Goal: Information Seeking & Learning: Learn about a topic

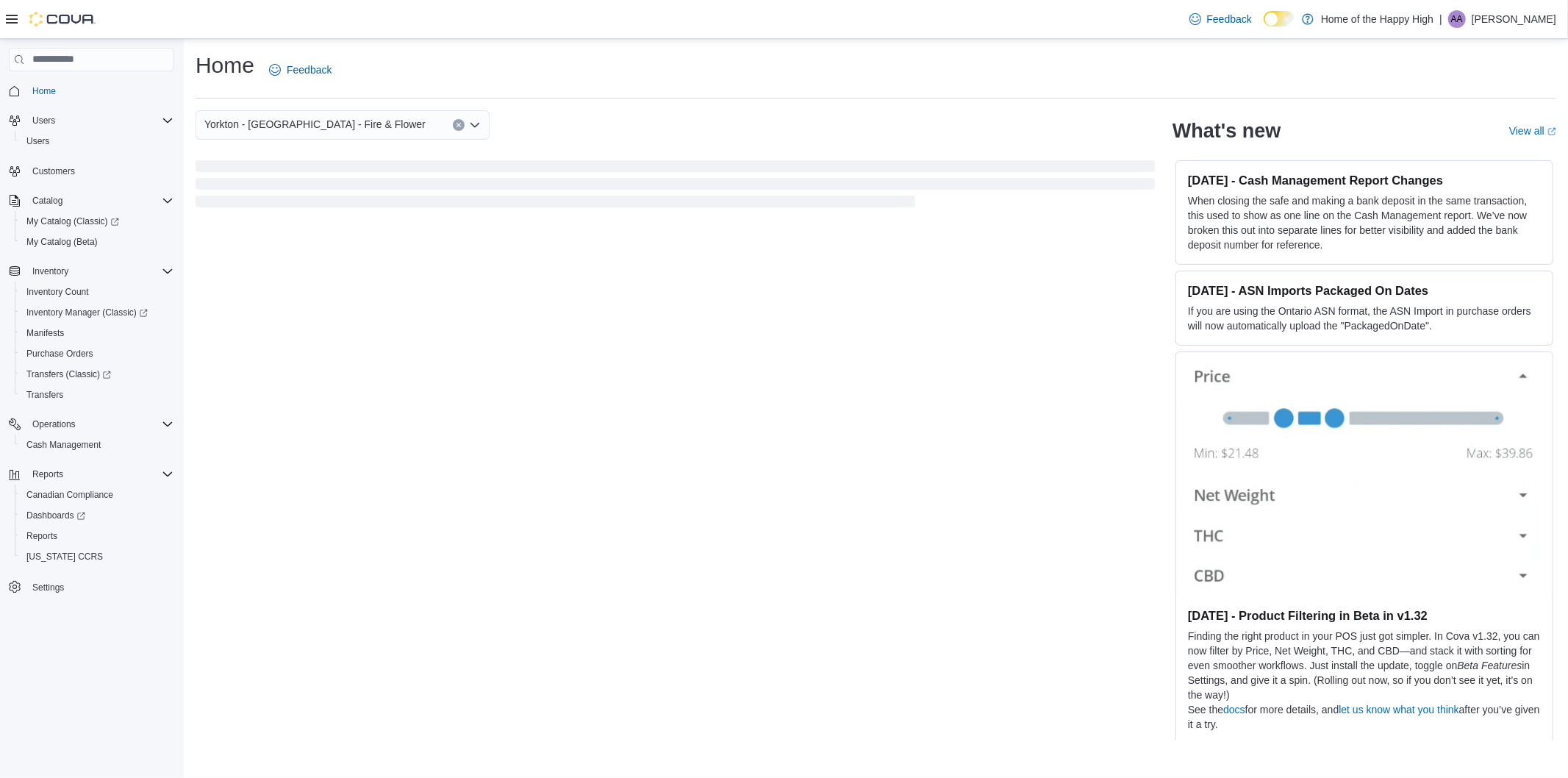
click at [15, 19] on icon at bounding box center [11, 19] width 12 height 9
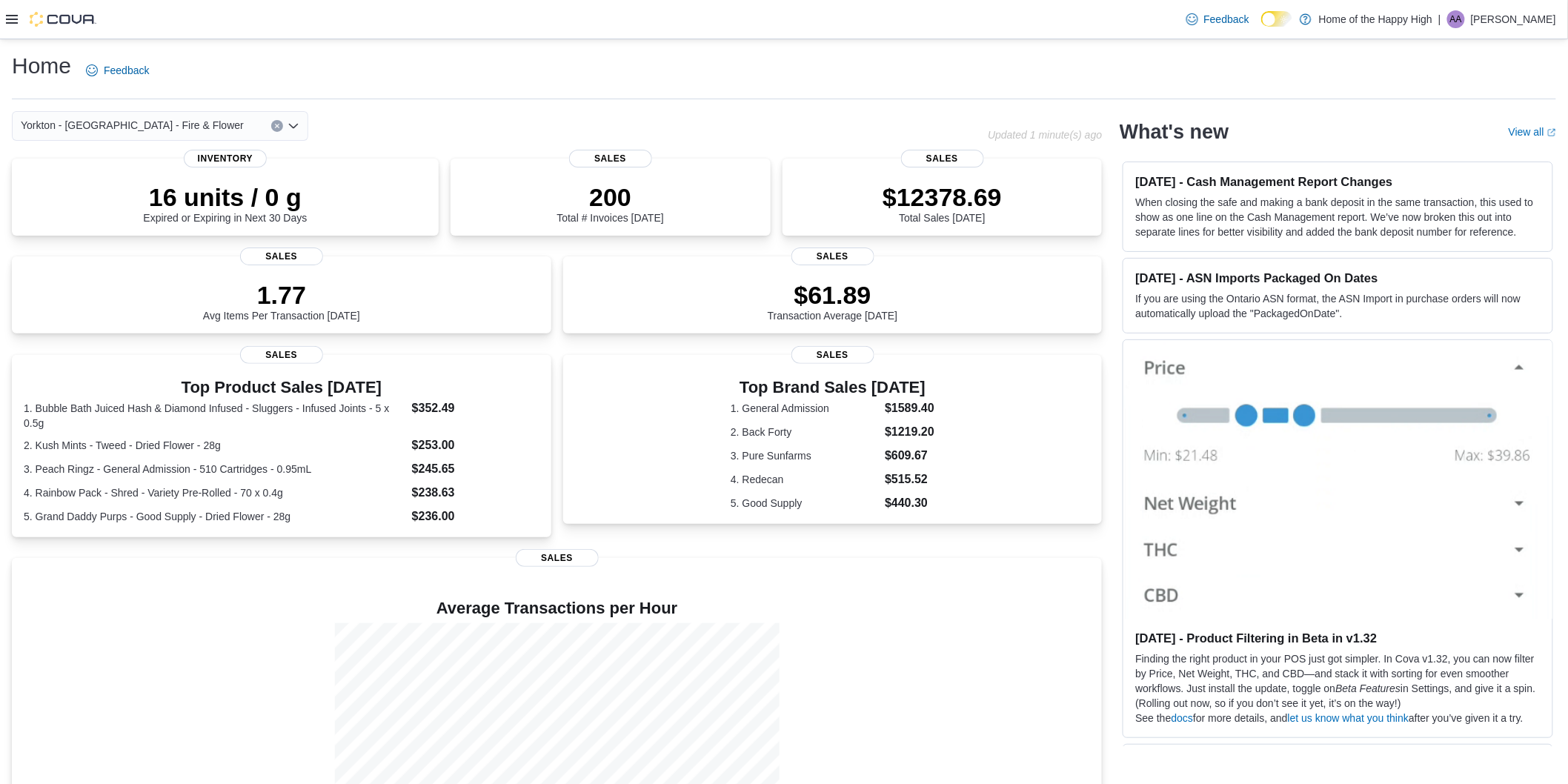
click at [15, 19] on icon at bounding box center [11, 19] width 12 height 9
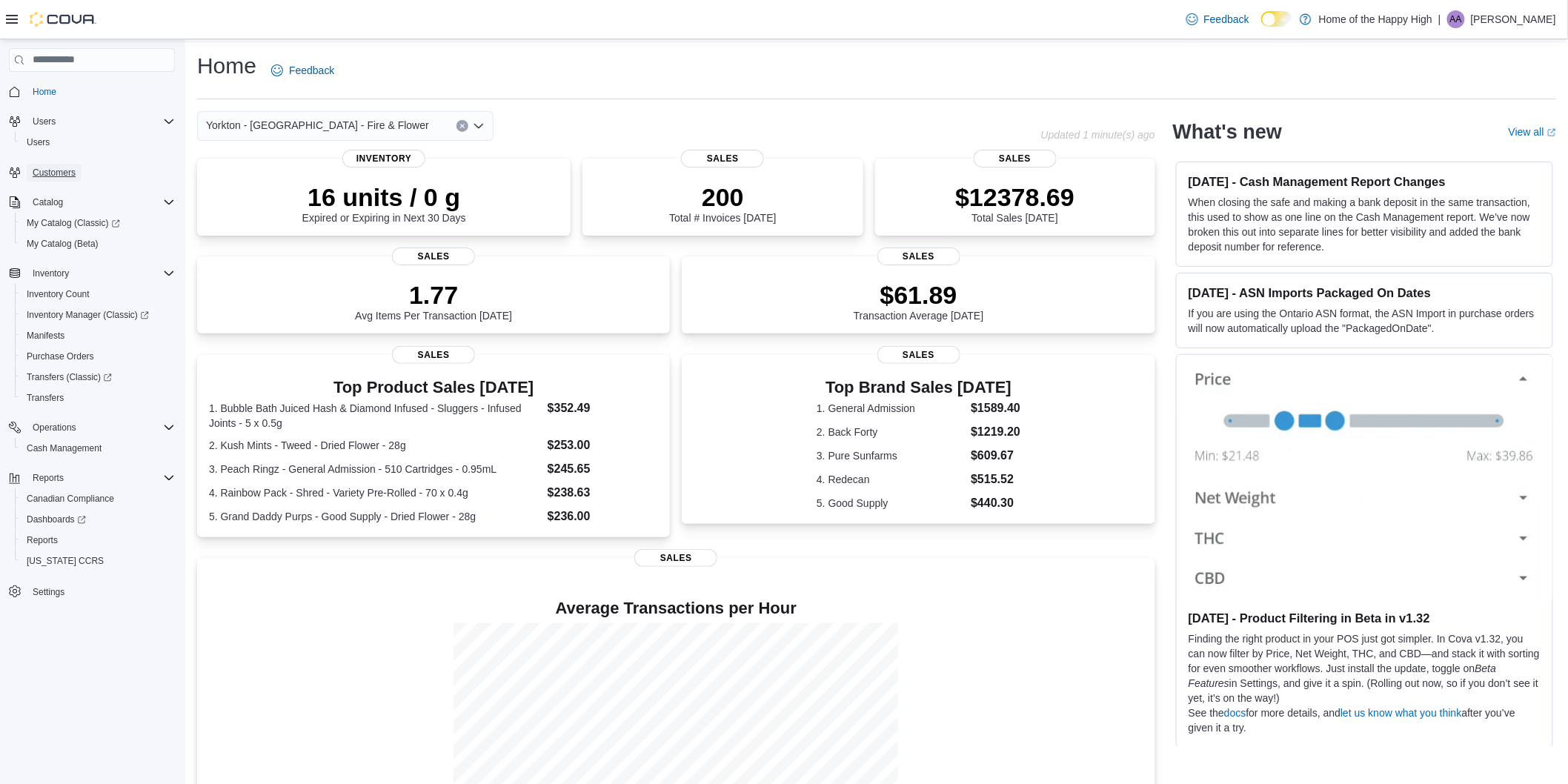
click at [68, 164] on span "Customers" at bounding box center [54, 172] width 43 height 17
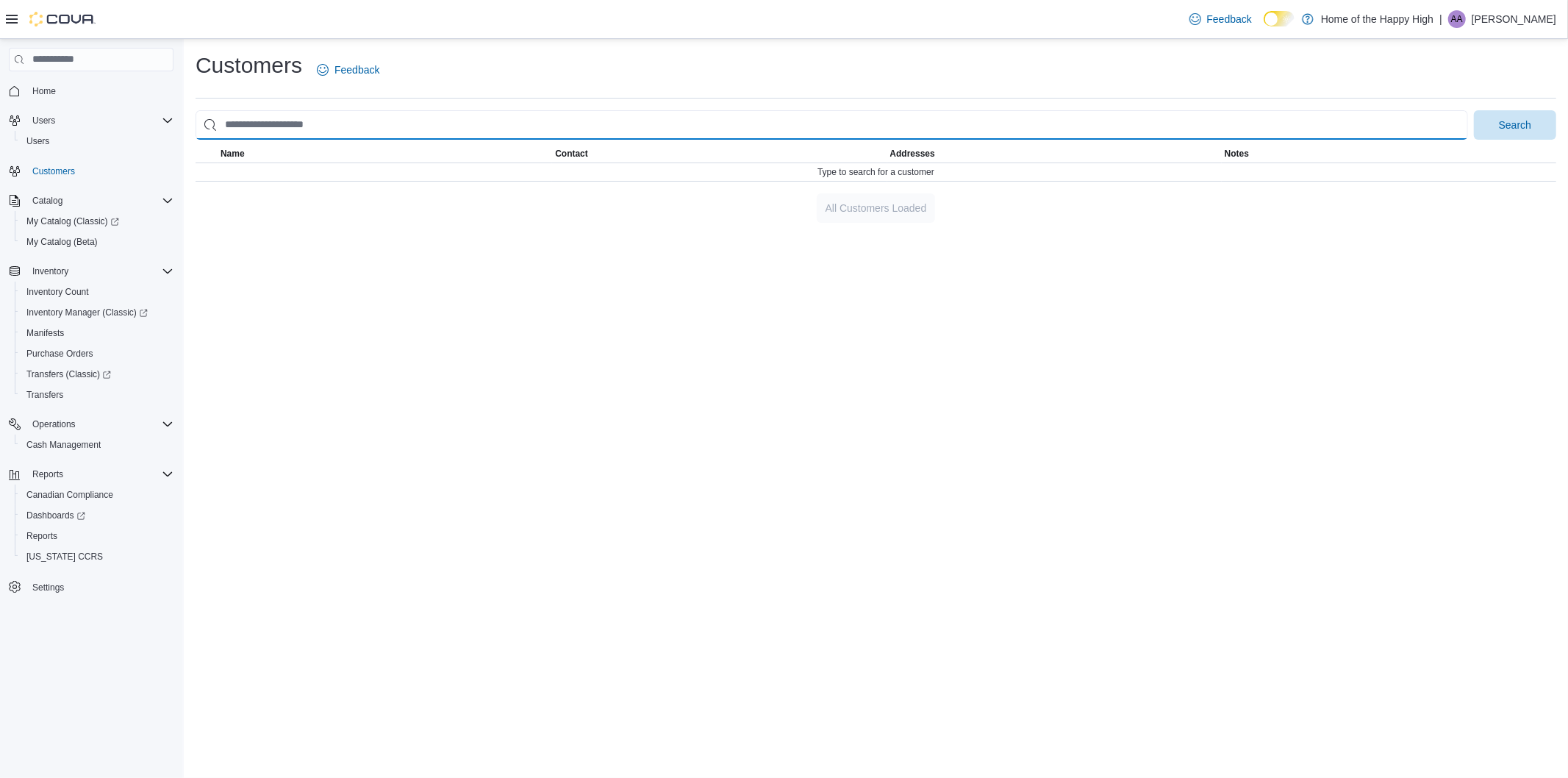
click at [287, 116] on input "search" at bounding box center [832, 125] width 1273 height 29
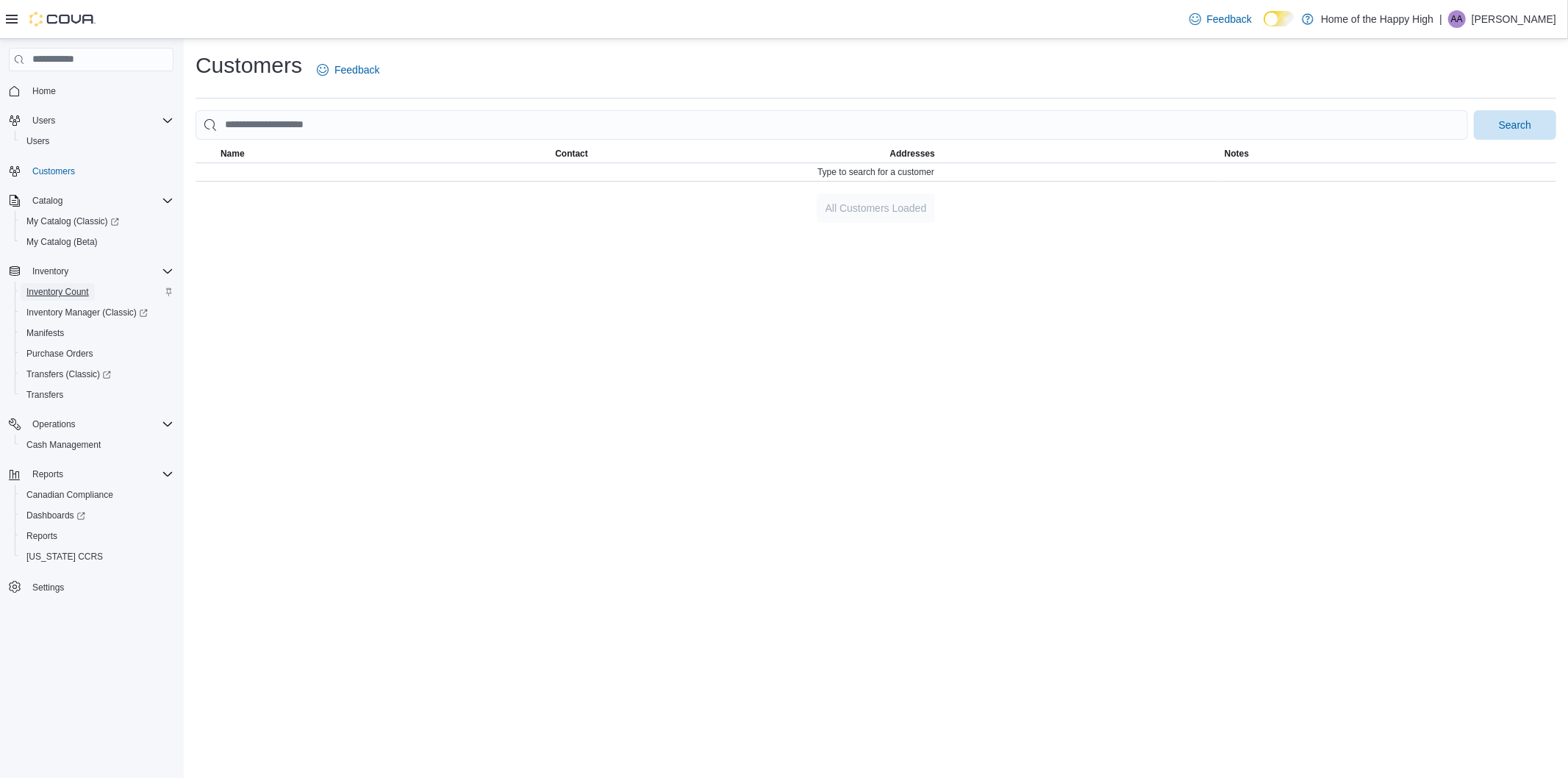
click at [75, 286] on span "Inventory Count" at bounding box center [57, 292] width 63 height 12
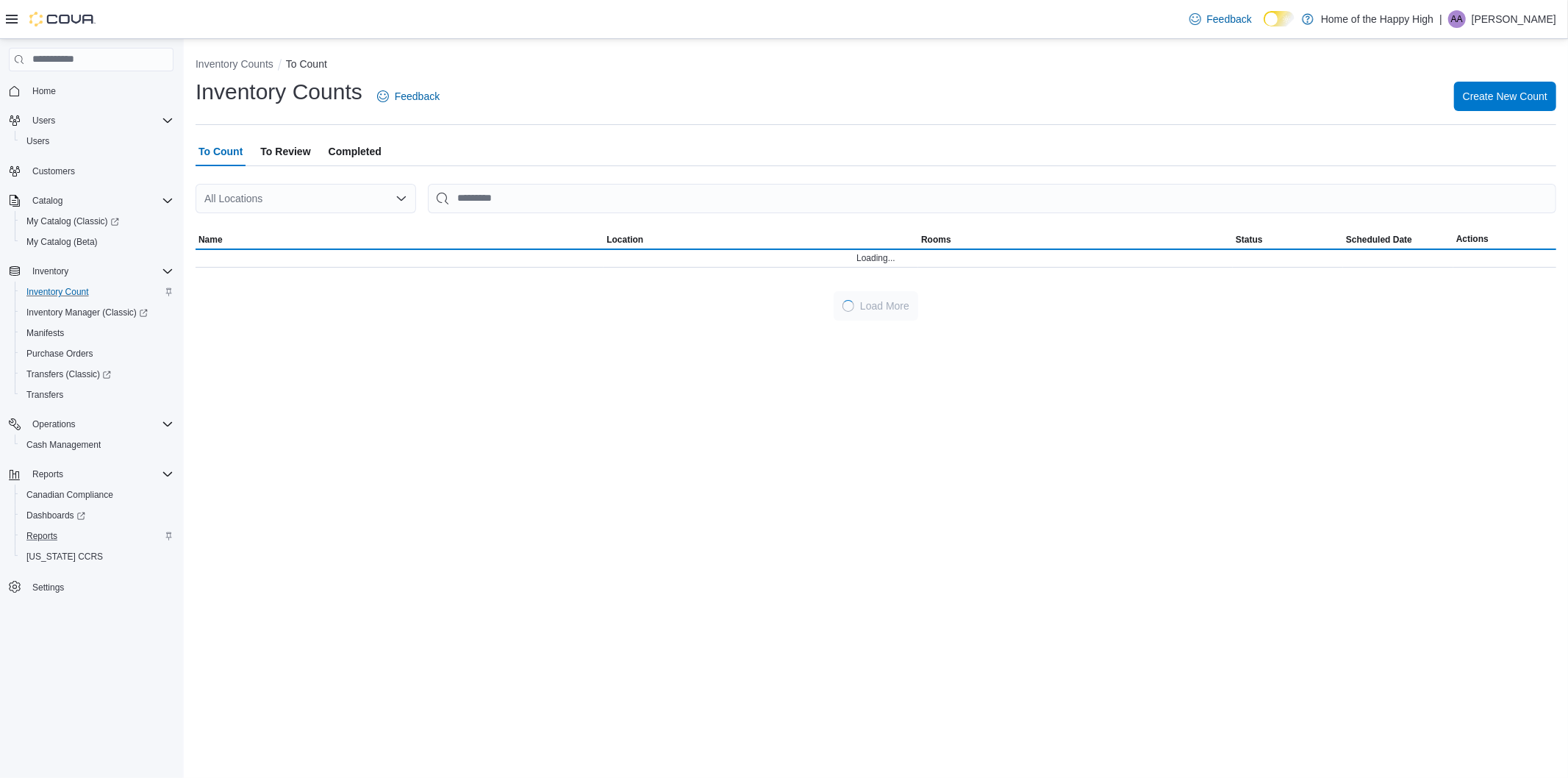
click at [64, 530] on div "Reports" at bounding box center [97, 535] width 153 height 17
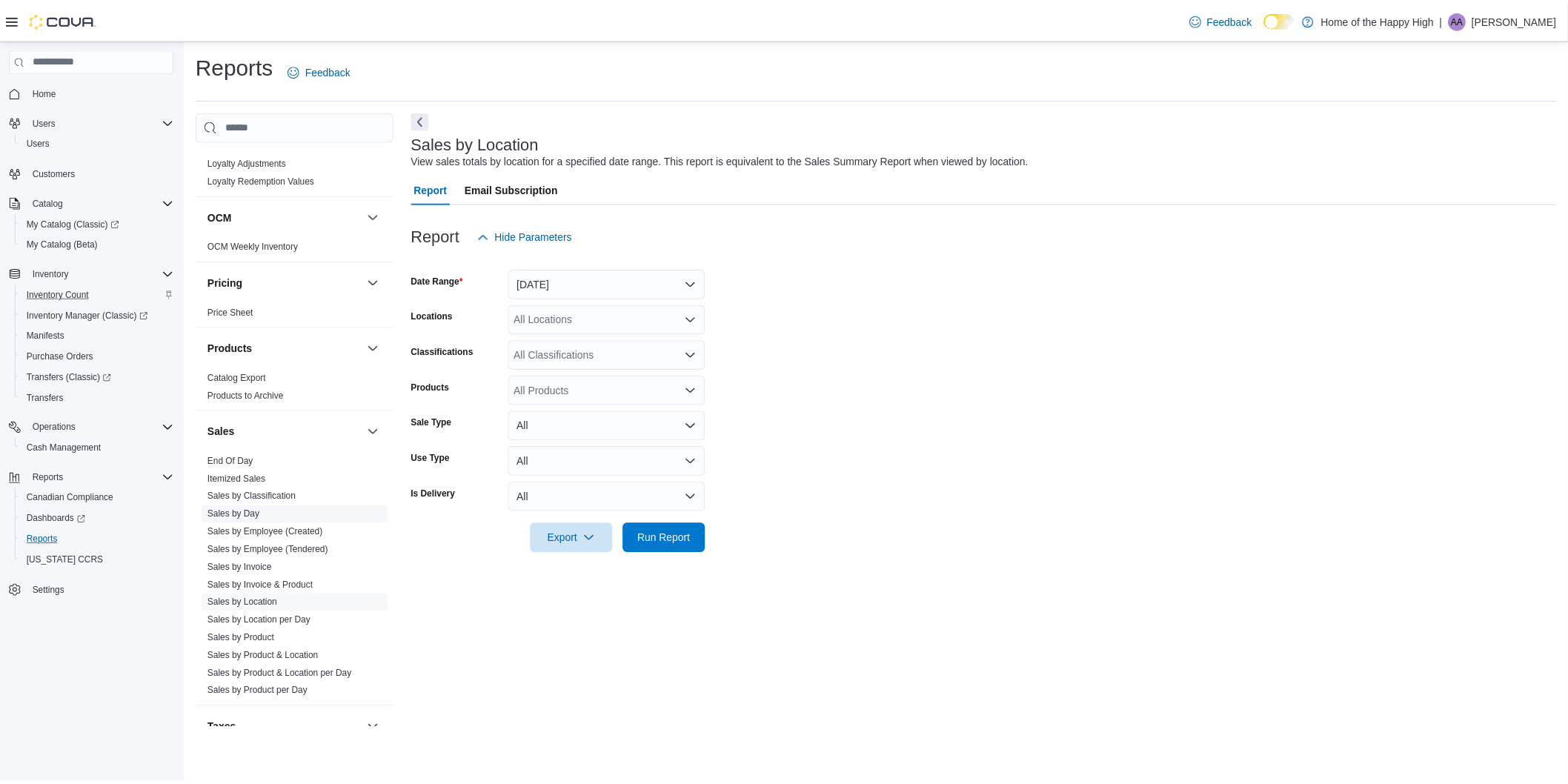
scroll to position [741, 0]
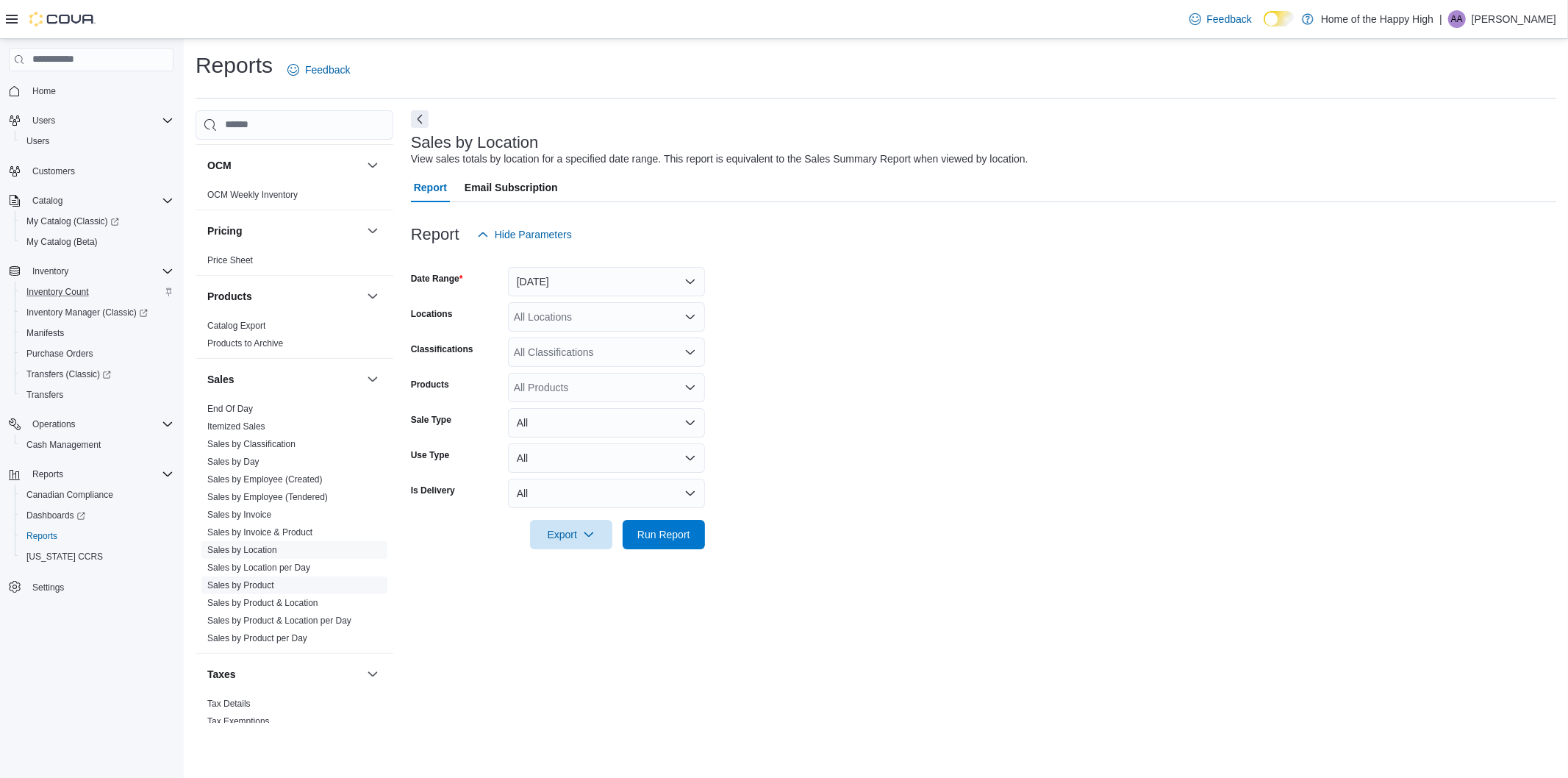
click at [303, 584] on span "Sales by Product" at bounding box center [295, 584] width 186 height 17
click at [264, 552] on link "Sales by Location" at bounding box center [242, 549] width 70 height 10
click at [554, 298] on form "Date Range [DATE] Locations All Locations Classifications All Classifications P…" at bounding box center [984, 399] width 1145 height 300
click at [572, 284] on button "[DATE]" at bounding box center [606, 282] width 197 height 29
click at [578, 456] on span "Last 14 Days" at bounding box center [615, 457] width 167 height 17
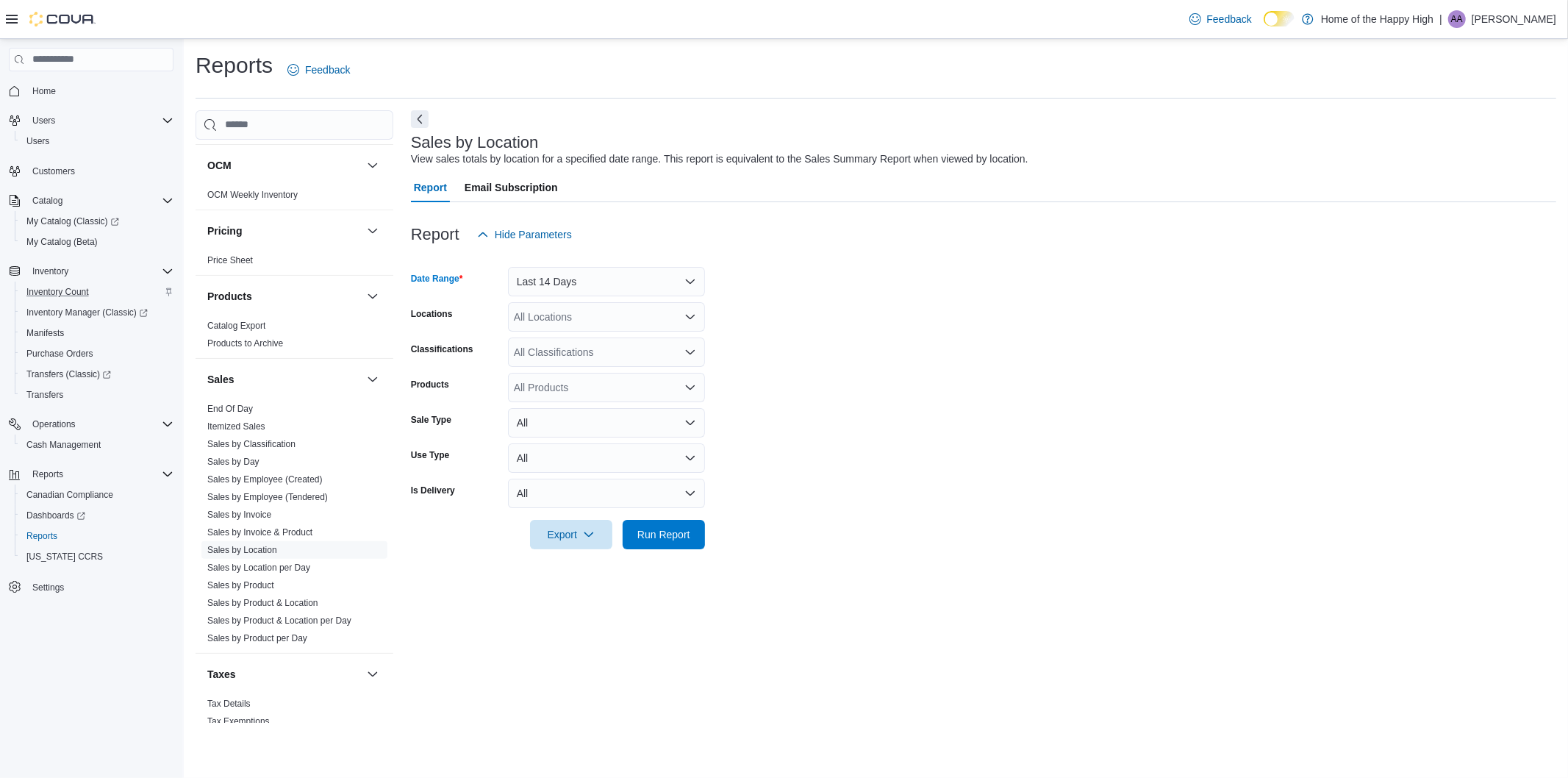
click at [594, 317] on div "All Locations" at bounding box center [606, 316] width 197 height 29
type input "******"
click at [563, 342] on icon "Choose from the following options" at bounding box center [559, 342] width 12 height 12
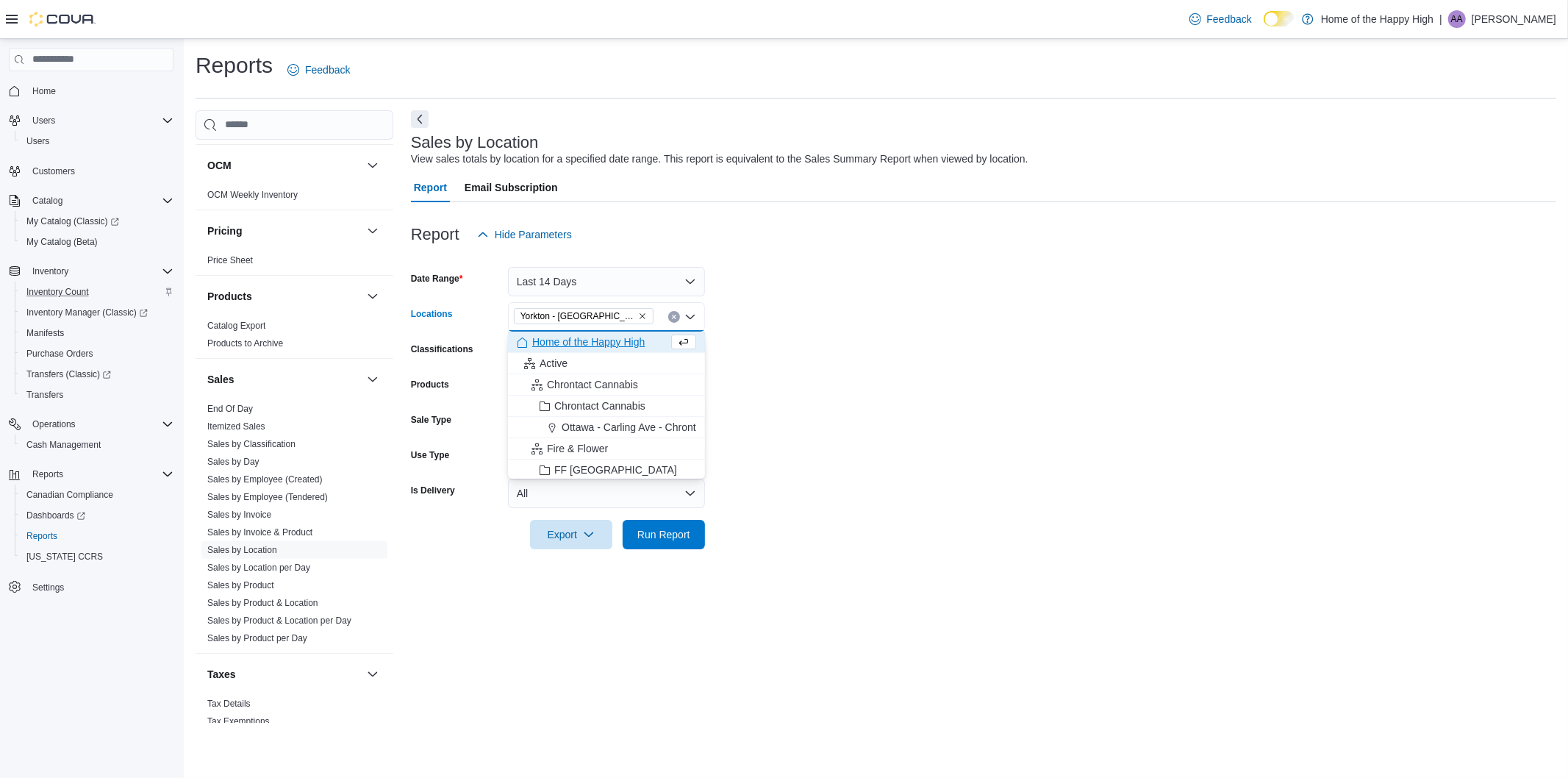
click at [774, 319] on form "Date Range Last 14 Days Locations [GEOGRAPHIC_DATA] - [GEOGRAPHIC_DATA] - Fire …" at bounding box center [984, 399] width 1145 height 300
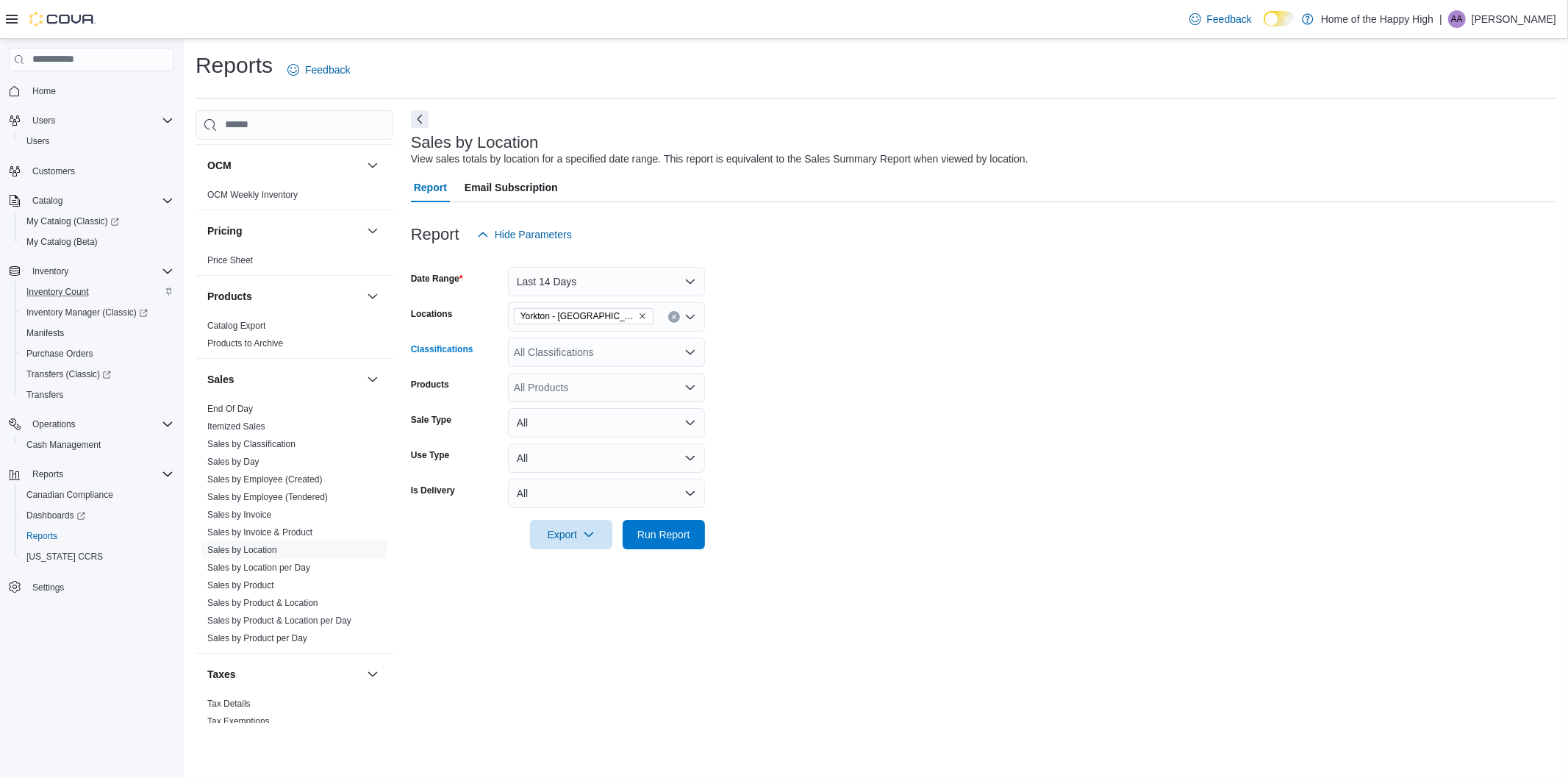
click at [592, 344] on div "All Classifications" at bounding box center [606, 352] width 197 height 29
click at [583, 462] on span "Pre-Ground Blend" at bounding box center [595, 463] width 83 height 15
click at [1022, 502] on form "Date Range Last 14 Days Locations [GEOGRAPHIC_DATA] - [GEOGRAPHIC_DATA] - Fire …" at bounding box center [984, 399] width 1145 height 300
click at [664, 544] on span "Run Report" at bounding box center [664, 534] width 65 height 29
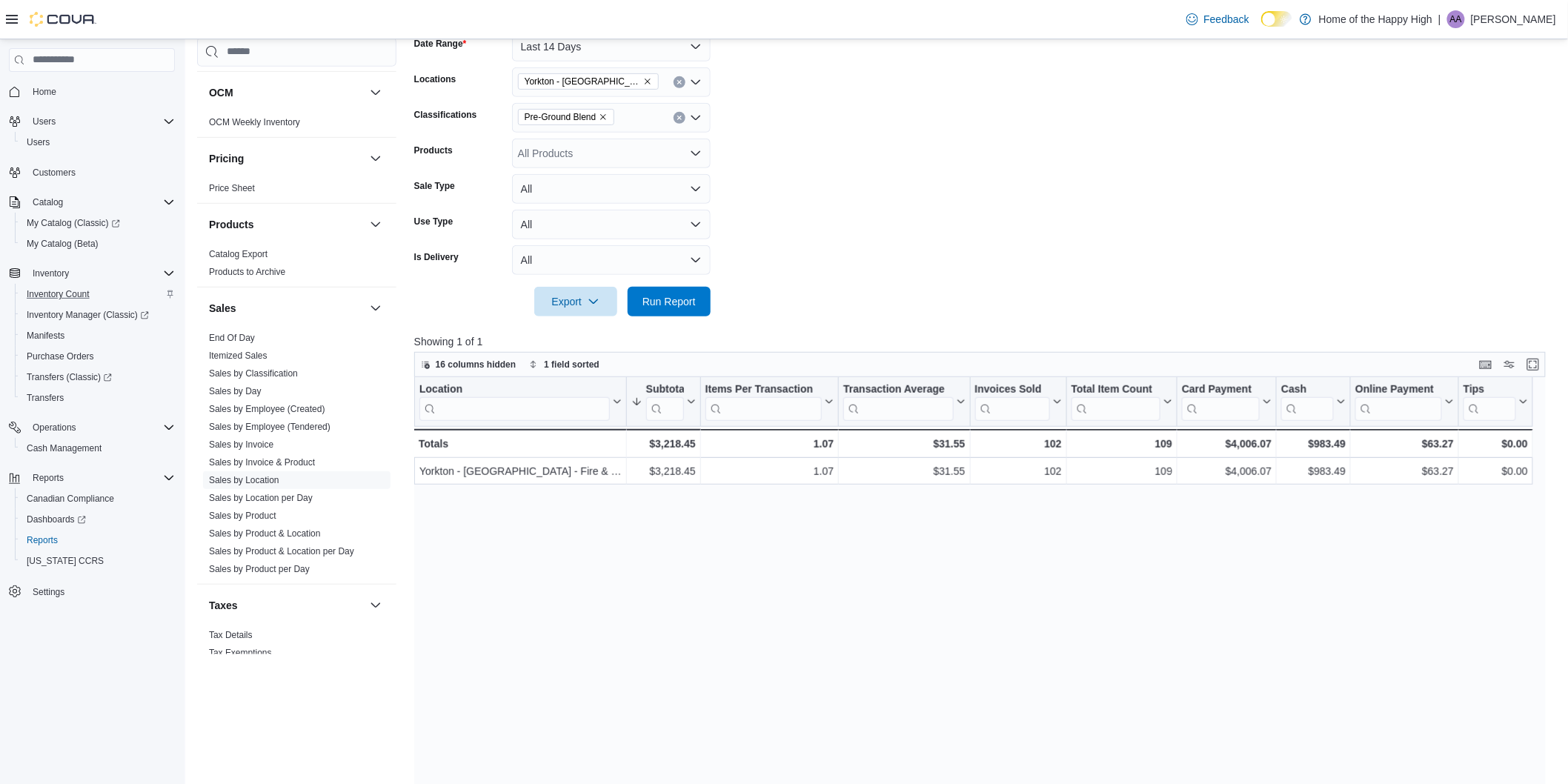
scroll to position [246, 0]
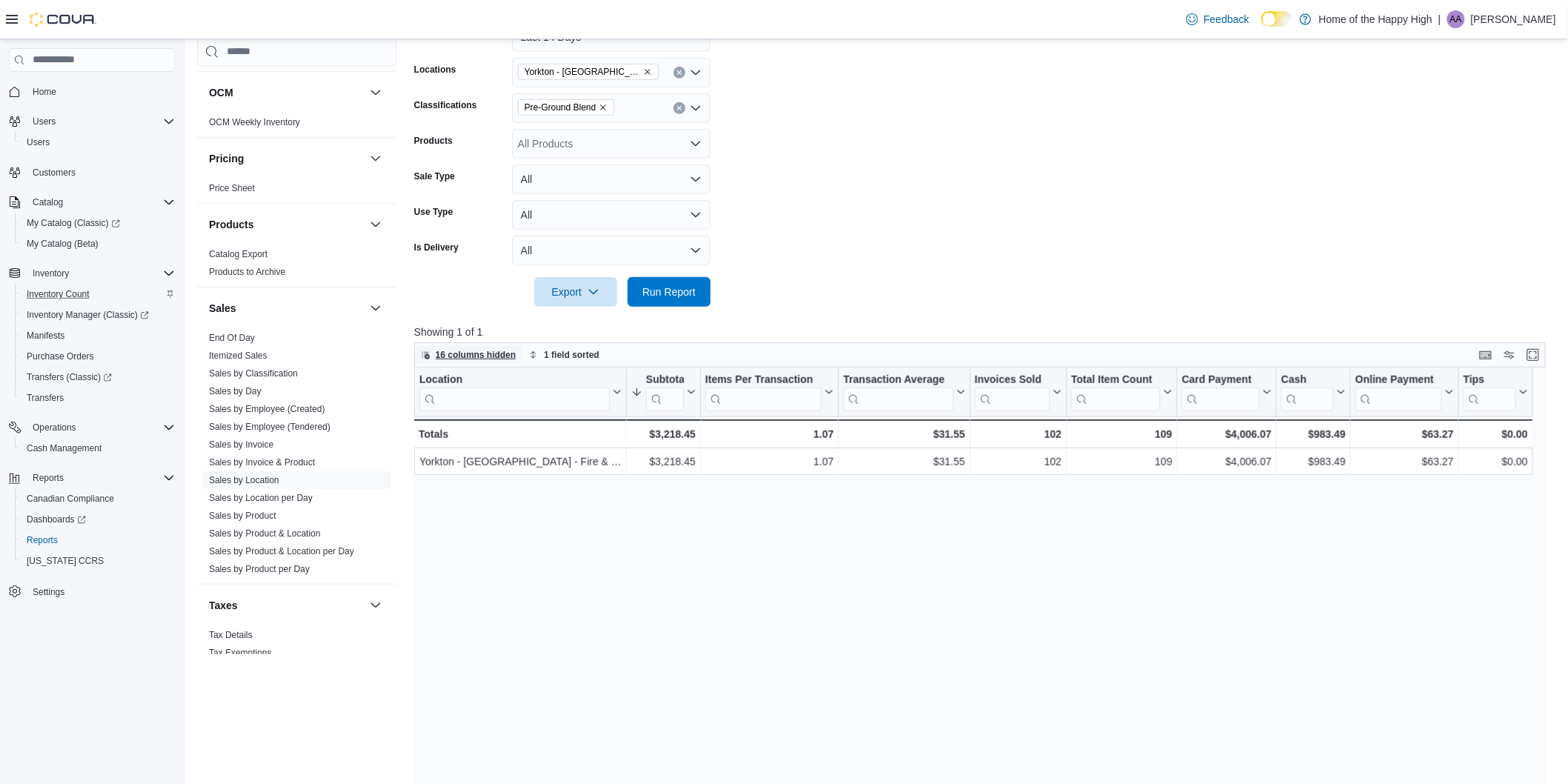
click at [464, 351] on span "16 columns hidden" at bounding box center [477, 354] width 81 height 12
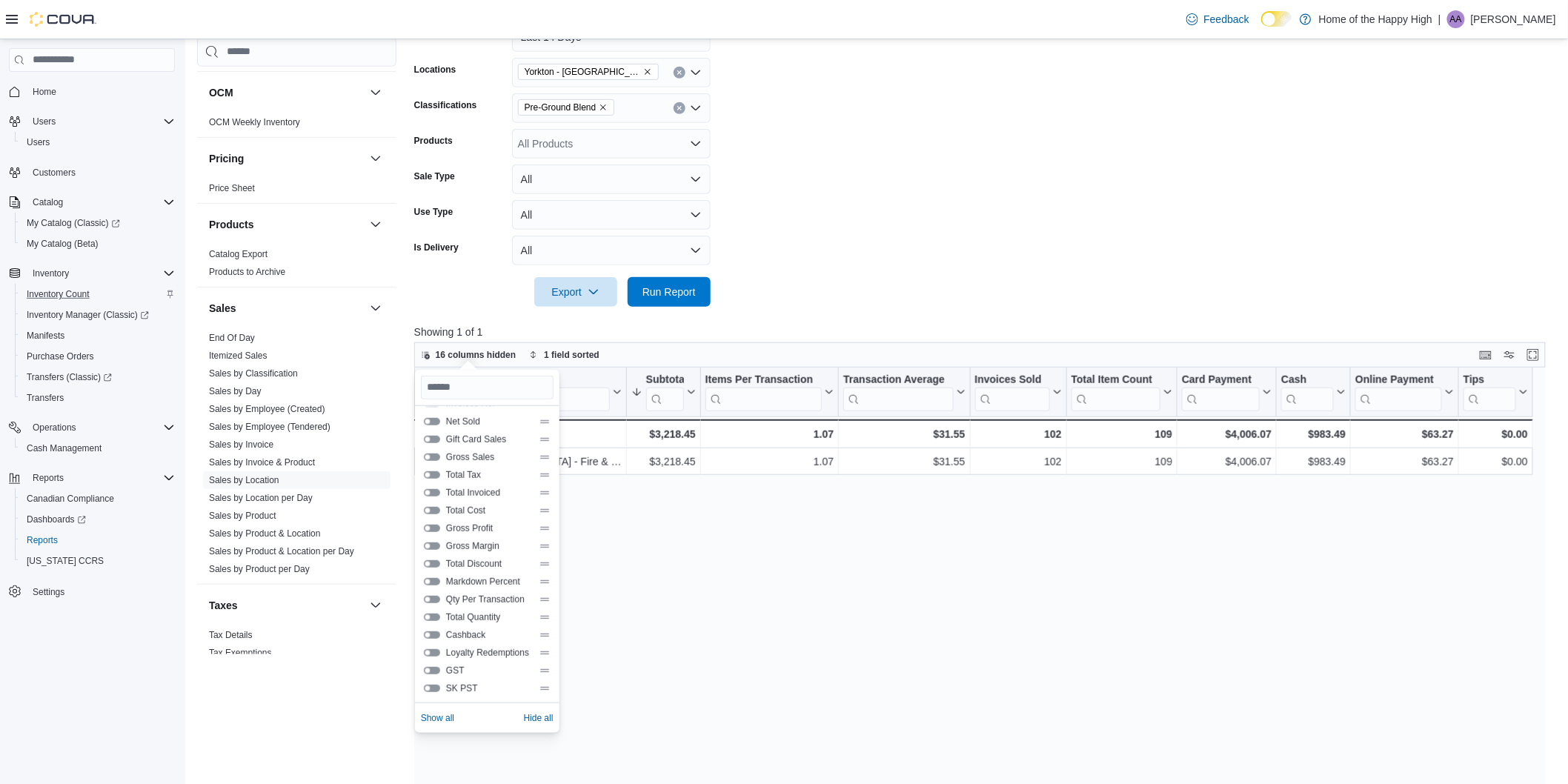
scroll to position [329, 0]
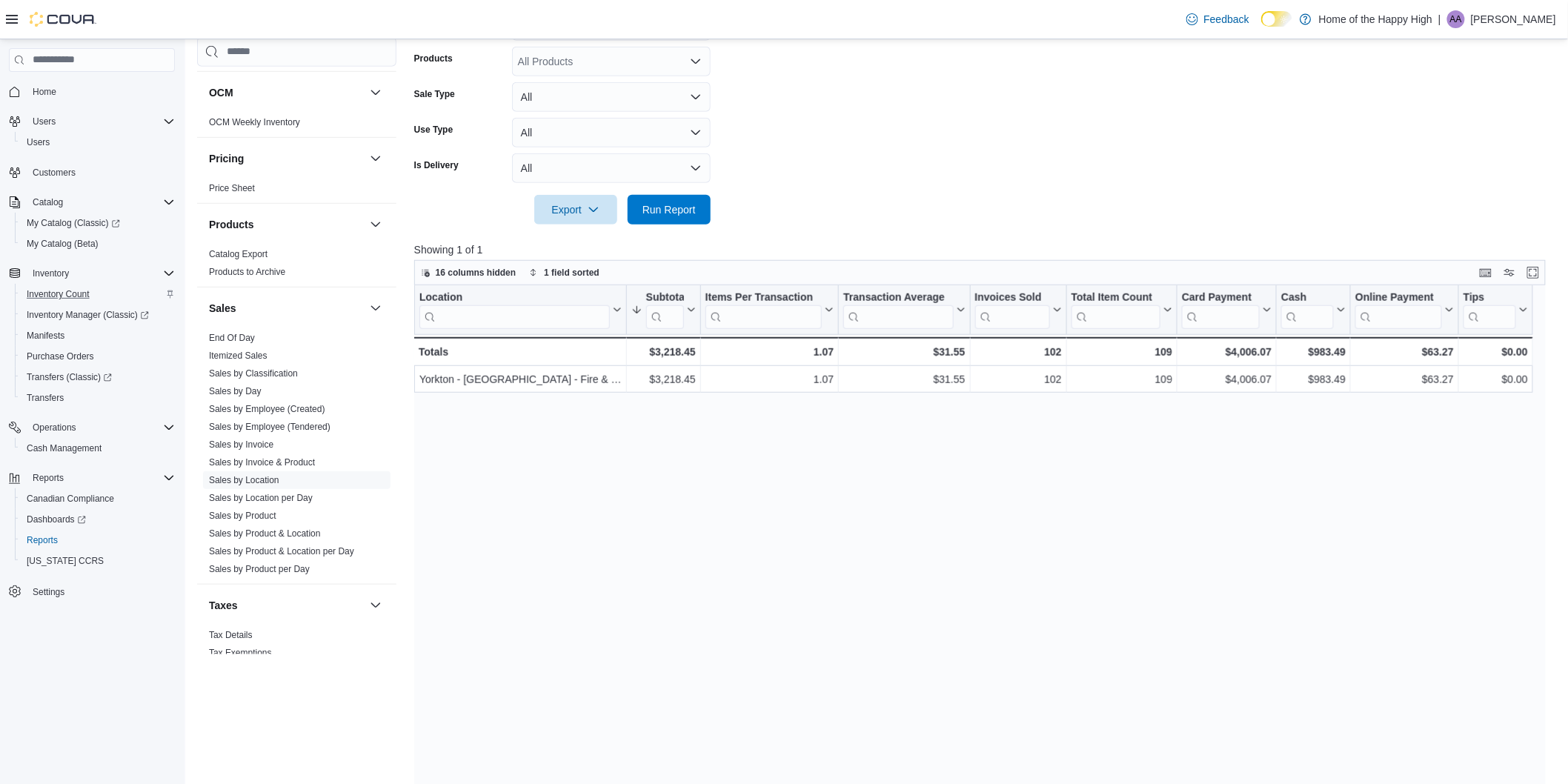
click at [728, 583] on div "Location Click to view column header actions Subtotal Sorted descending . Click…" at bounding box center [986, 585] width 1144 height 602
click at [269, 515] on link "Sales by Product" at bounding box center [243, 515] width 68 height 10
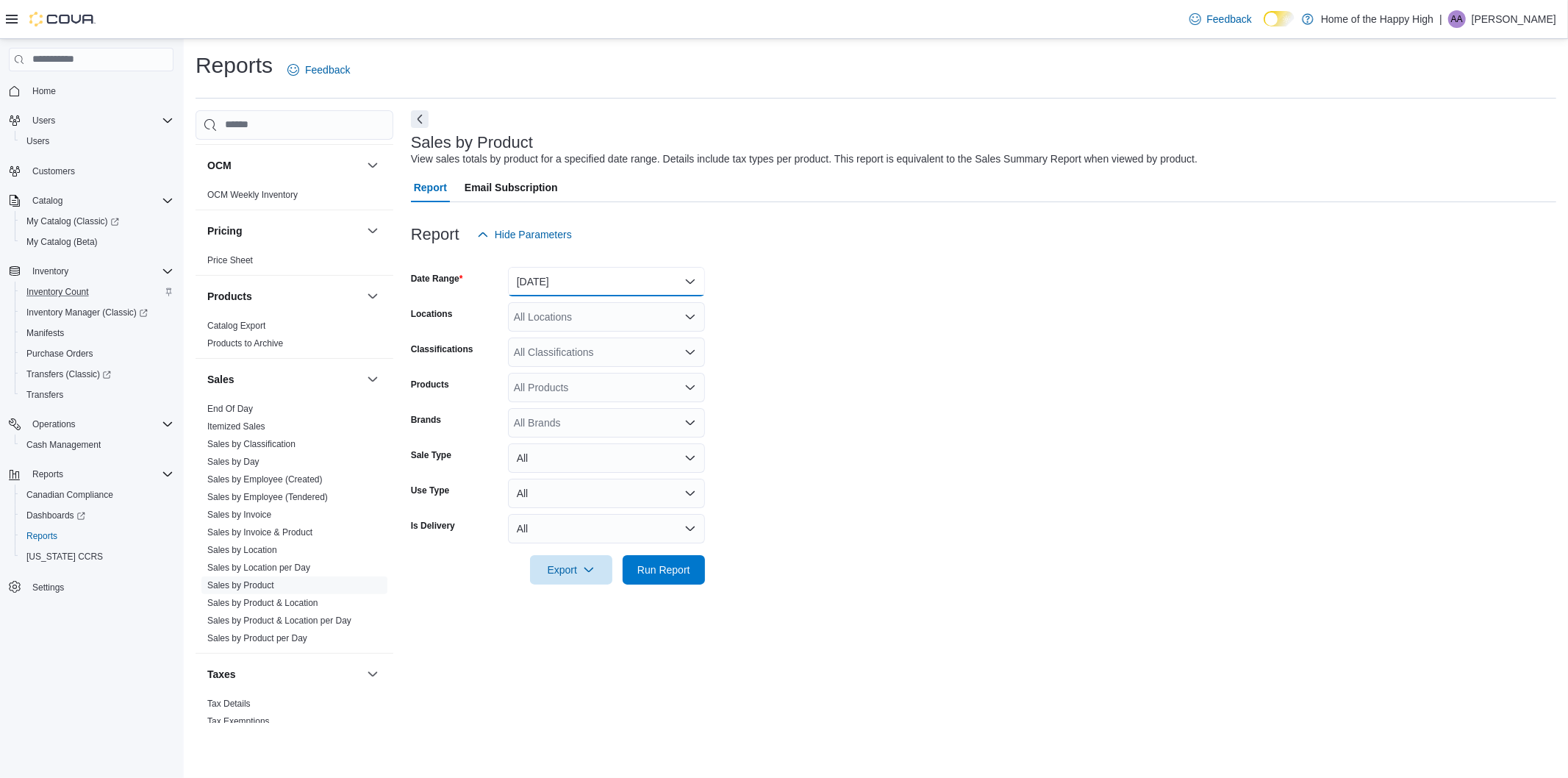
click at [570, 281] on button "[DATE]" at bounding box center [606, 282] width 197 height 29
click at [562, 454] on span "Last 14 Days" at bounding box center [615, 457] width 167 height 17
click at [555, 324] on div "All Locations" at bounding box center [606, 316] width 197 height 29
type input "******"
click at [561, 348] on icon "Choose from the following options" at bounding box center [559, 342] width 12 height 12
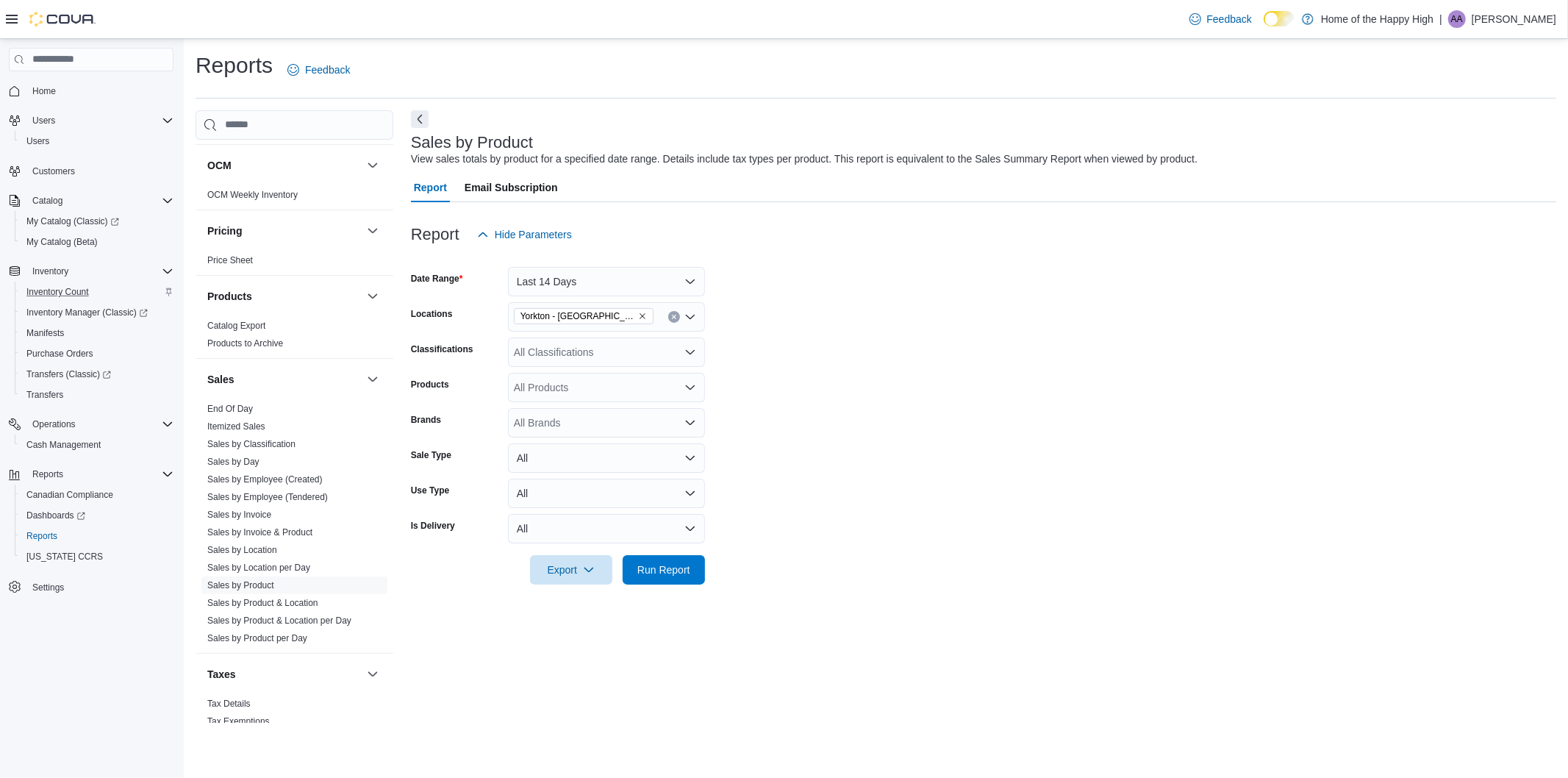
click at [863, 290] on form "Date Range Last 14 Days Locations [GEOGRAPHIC_DATA] - [GEOGRAPHIC_DATA] - Fire …" at bounding box center [984, 416] width 1145 height 335
click at [604, 355] on div "All Classifications" at bounding box center [606, 352] width 197 height 29
drag, startPoint x: 614, startPoint y: 465, endPoint x: 684, endPoint y: 439, distance: 74.7
click at [614, 466] on span "Pre-Ground Blend" at bounding box center [595, 463] width 83 height 15
click at [956, 403] on form "Date Range Last 14 Days Locations [GEOGRAPHIC_DATA] - [GEOGRAPHIC_DATA] - Fire …" at bounding box center [984, 416] width 1145 height 335
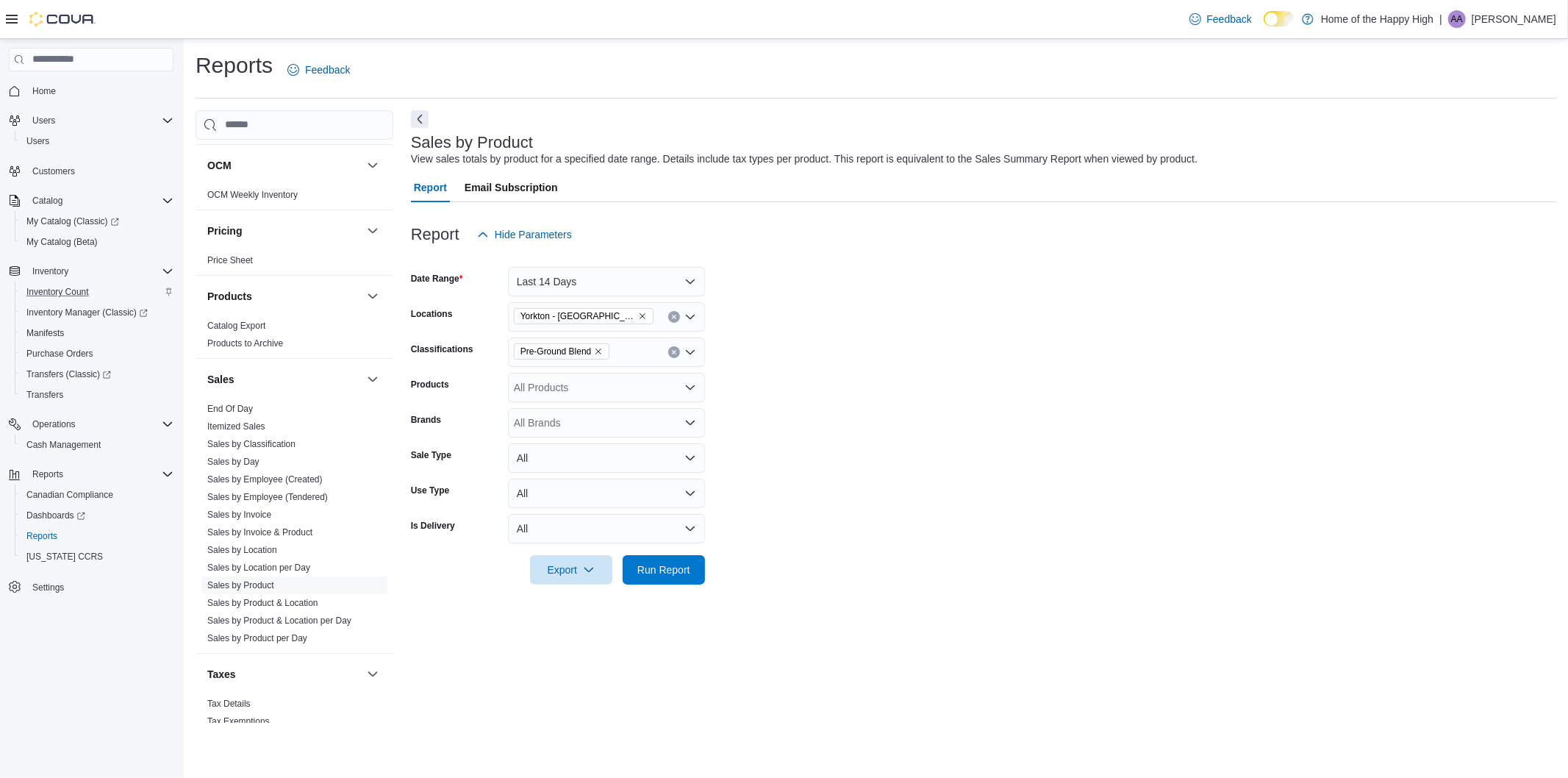
click at [620, 379] on div "All Products" at bounding box center [606, 387] width 197 height 29
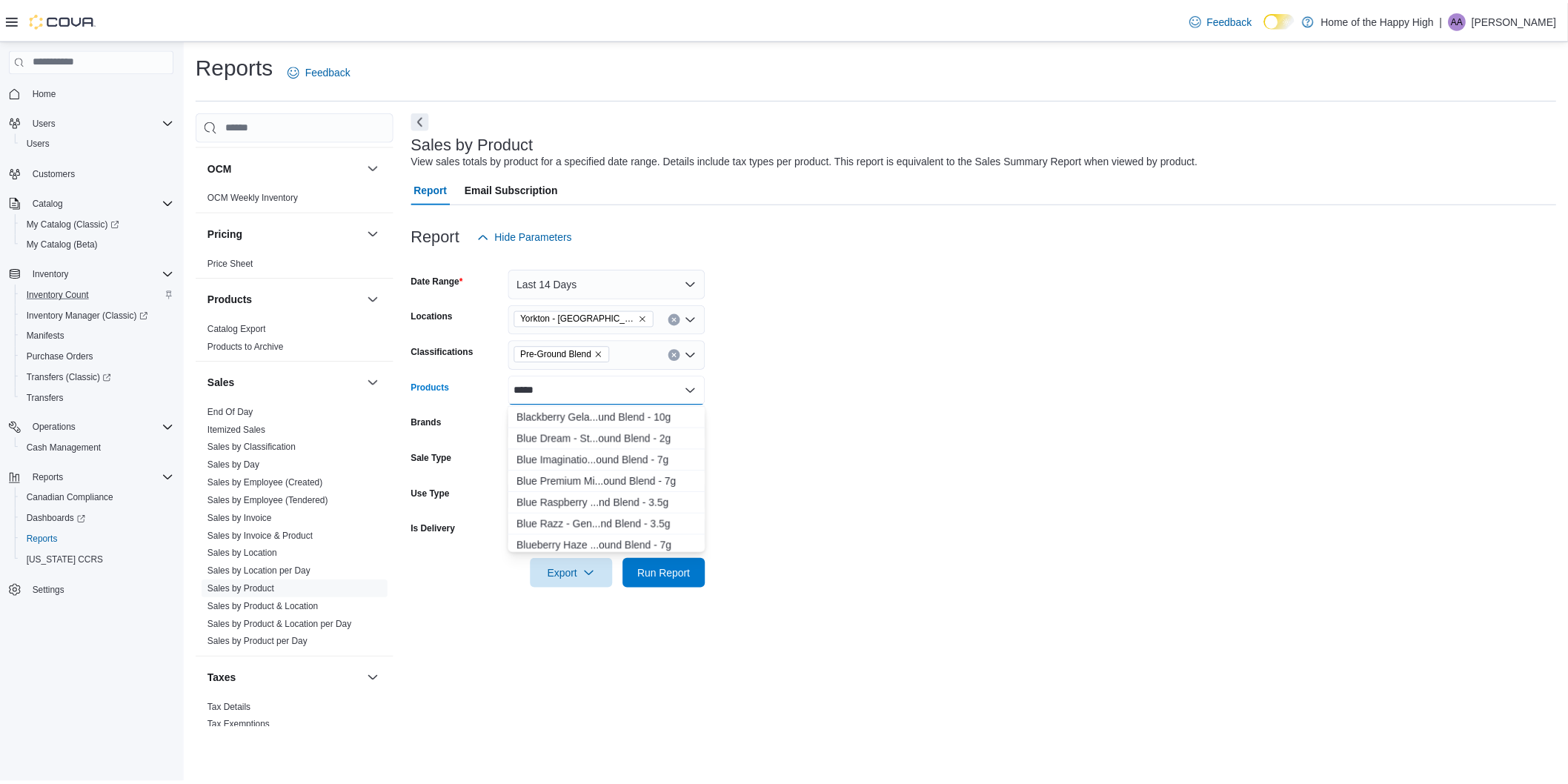
scroll to position [494, 0]
type input "*"
type input "*****"
click at [626, 438] on div "Rocky Mountain ...ound Blend - 7g" at bounding box center [611, 437] width 181 height 15
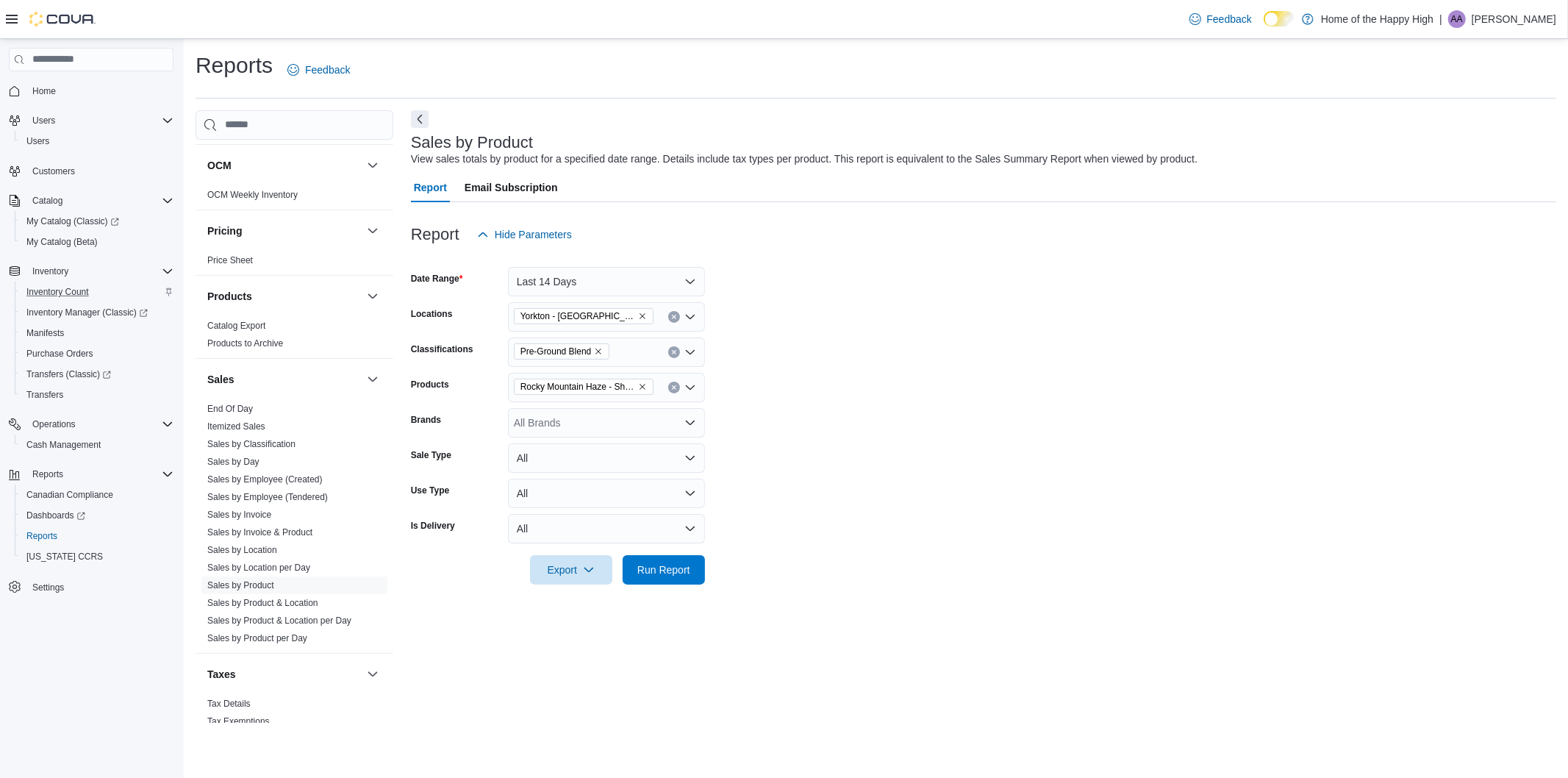
click at [877, 421] on form "Date Range Last 14 Days Locations [GEOGRAPHIC_DATA] - [GEOGRAPHIC_DATA] - Fire …" at bounding box center [984, 416] width 1145 height 335
click at [650, 563] on span "Run Report" at bounding box center [664, 569] width 53 height 15
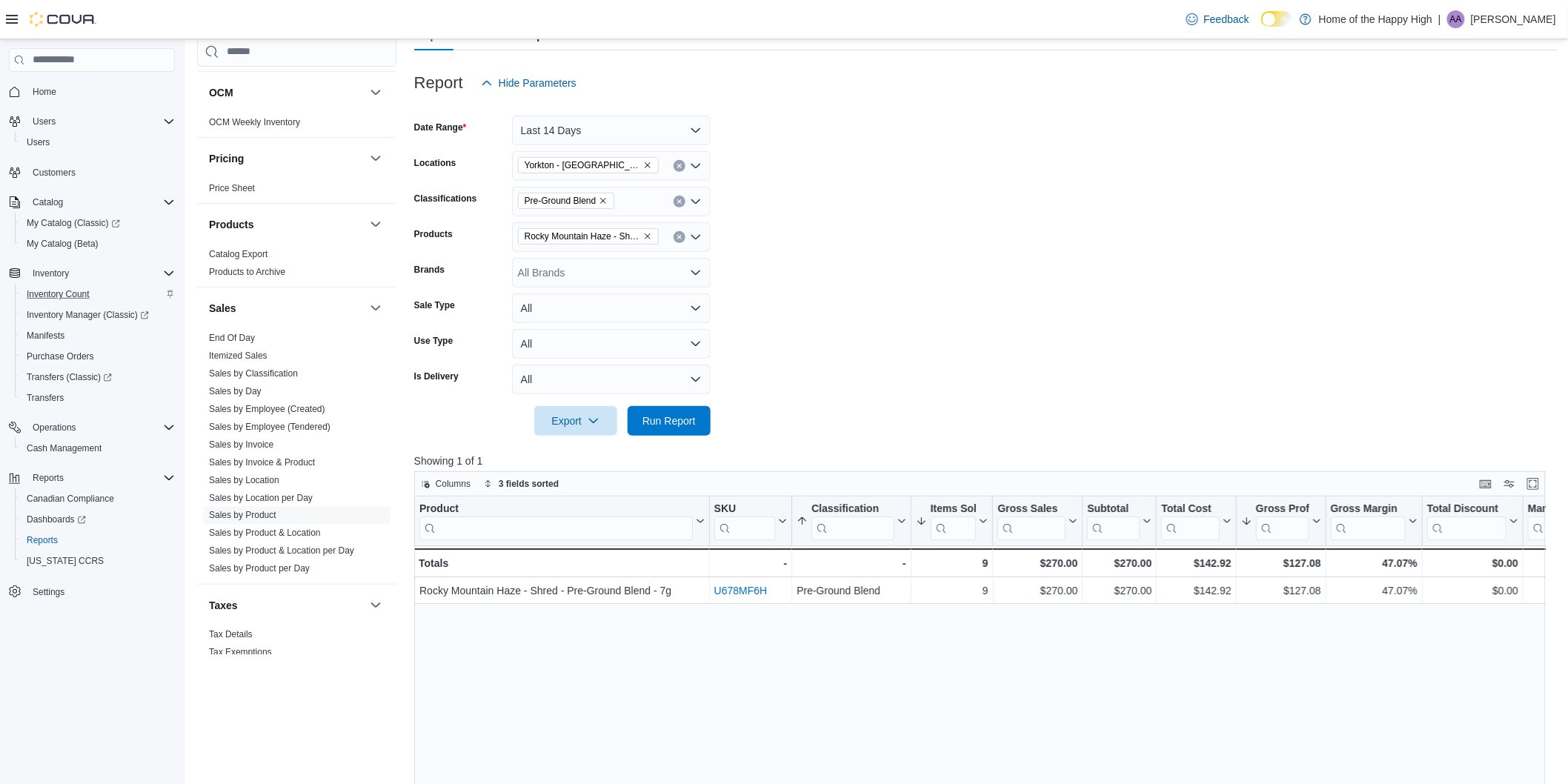
scroll to position [165, 0]
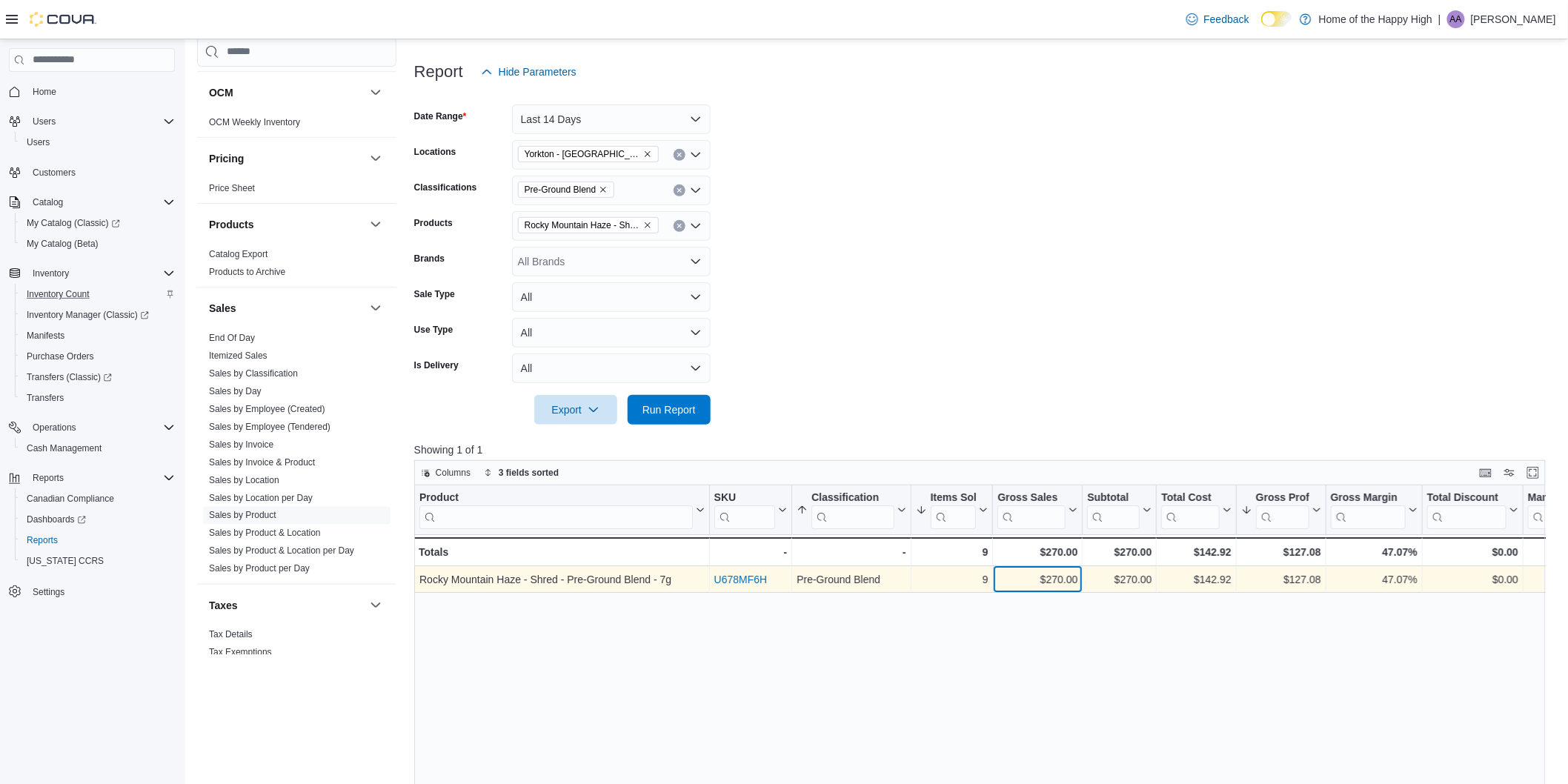
click at [1042, 579] on div "$270.00" at bounding box center [1037, 579] width 80 height 17
click at [1043, 580] on div "$270.00" at bounding box center [1037, 579] width 80 height 17
drag, startPoint x: 948, startPoint y: 568, endPoint x: 986, endPoint y: 572, distance: 38.2
click at [986, 572] on div "9 - Items Sold, column 4, row 1" at bounding box center [953, 579] width 82 height 27
click at [986, 573] on div "9" at bounding box center [952, 579] width 72 height 17
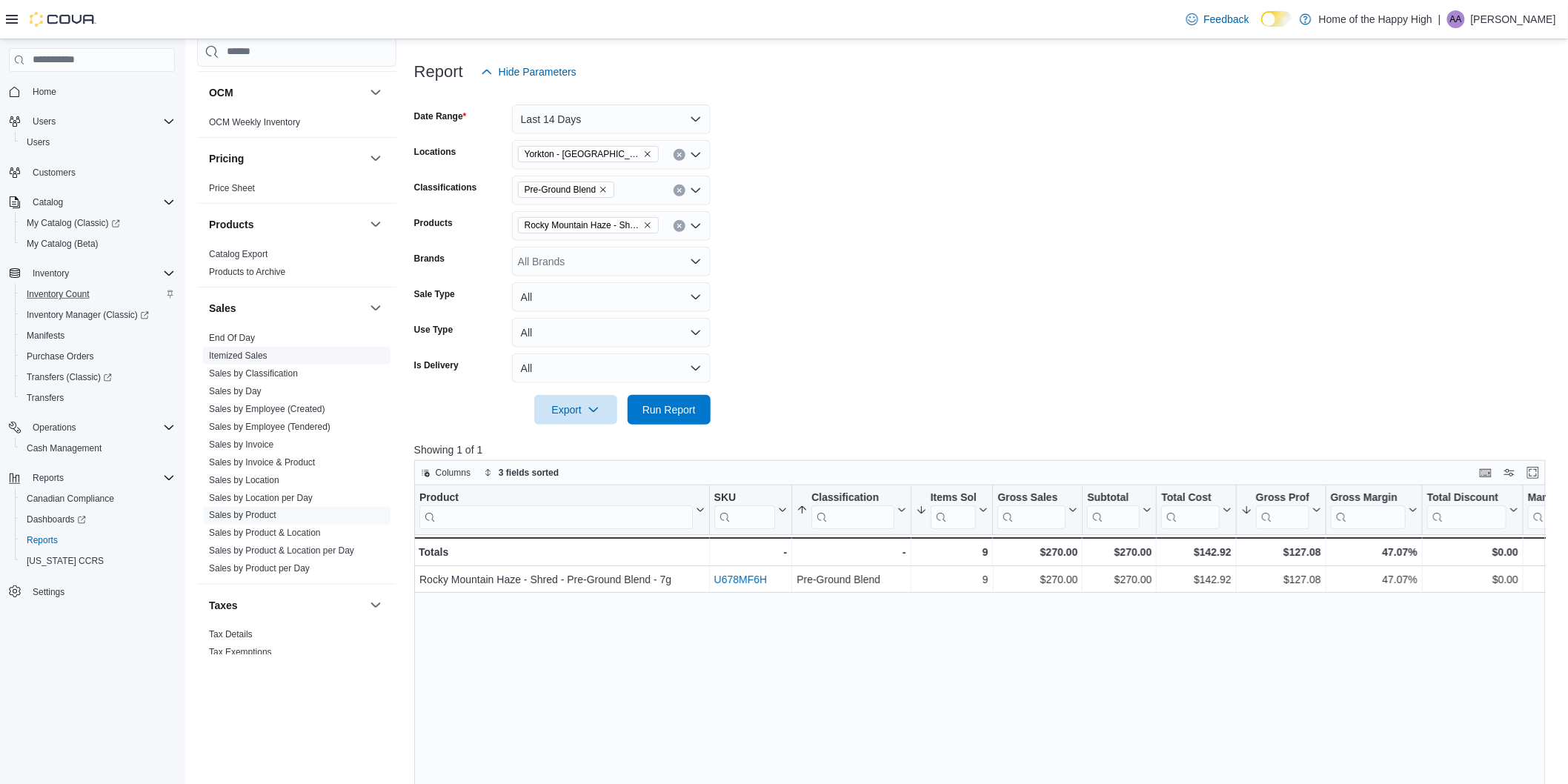
click at [247, 359] on link "Itemized Sales" at bounding box center [238, 355] width 59 height 10
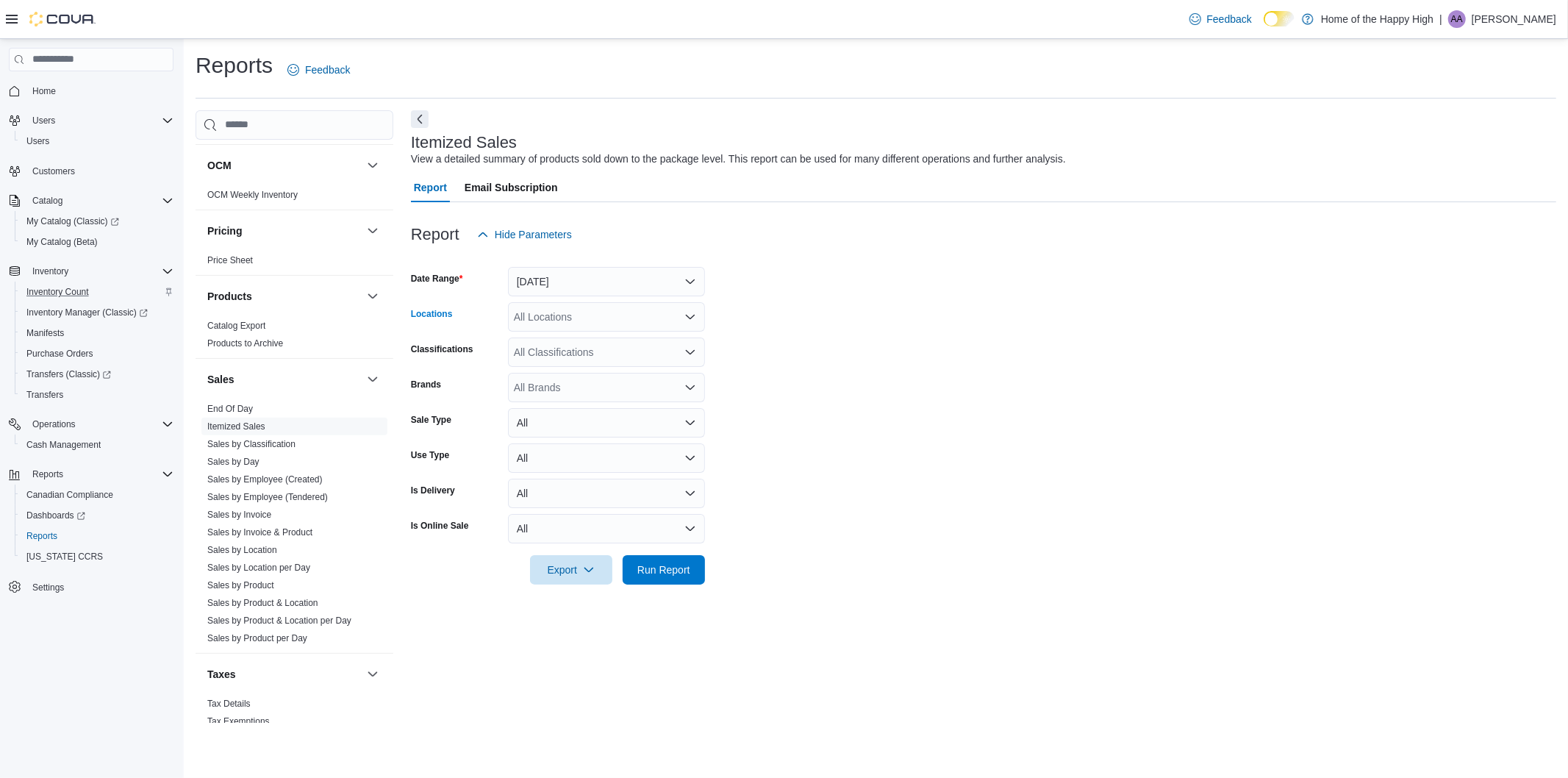
click at [571, 311] on div "All Locations" at bounding box center [606, 316] width 197 height 29
type input "******"
click at [611, 340] on span "Yorkton - [GEOGRAPHIC_DATA] - Fire & Flower" at bounding box center [679, 342] width 221 height 15
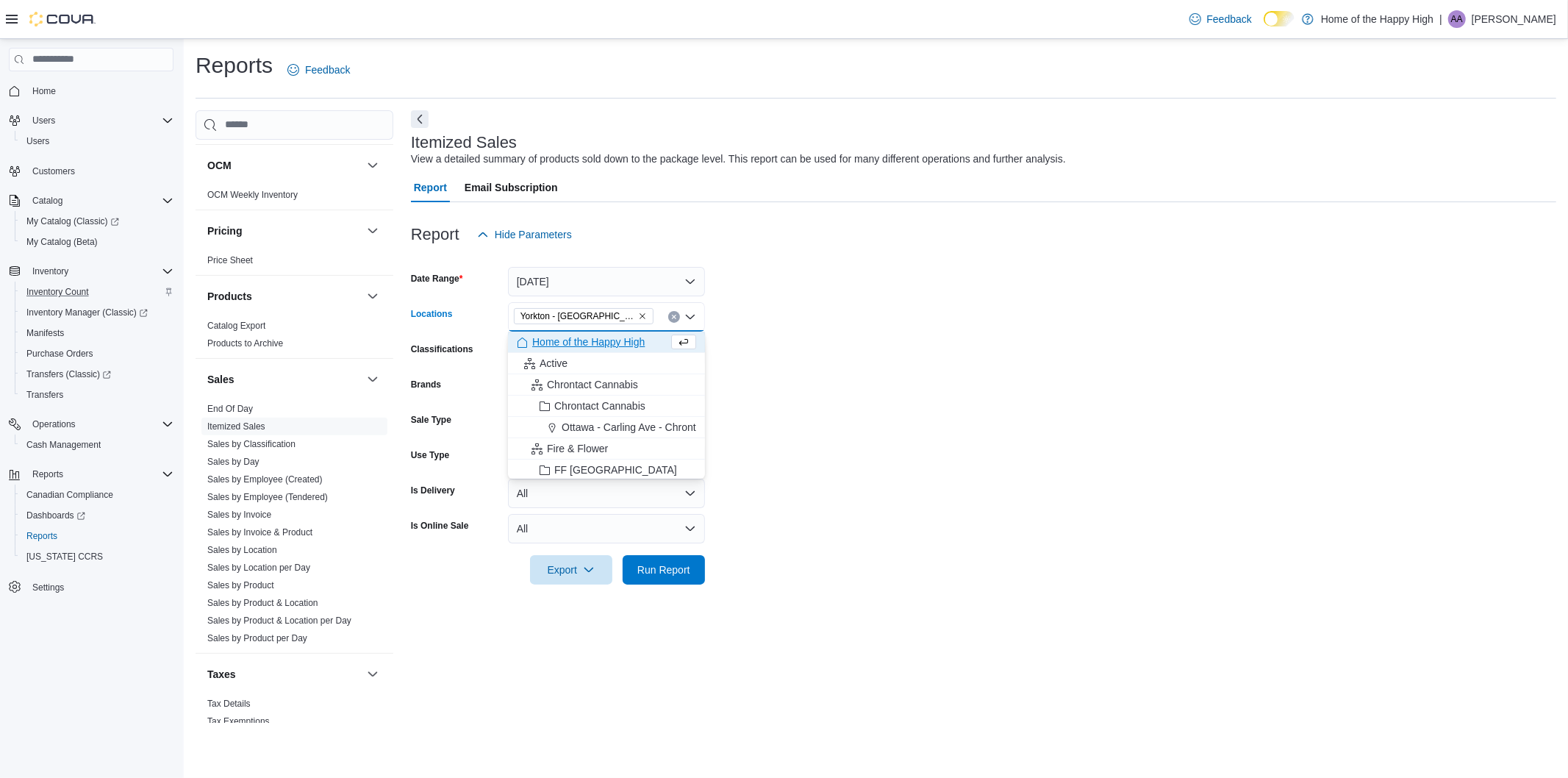
click at [982, 355] on form "Date Range [DATE] Locations [GEOGRAPHIC_DATA] - [GEOGRAPHIC_DATA] - Fire & Flow…" at bounding box center [984, 416] width 1145 height 335
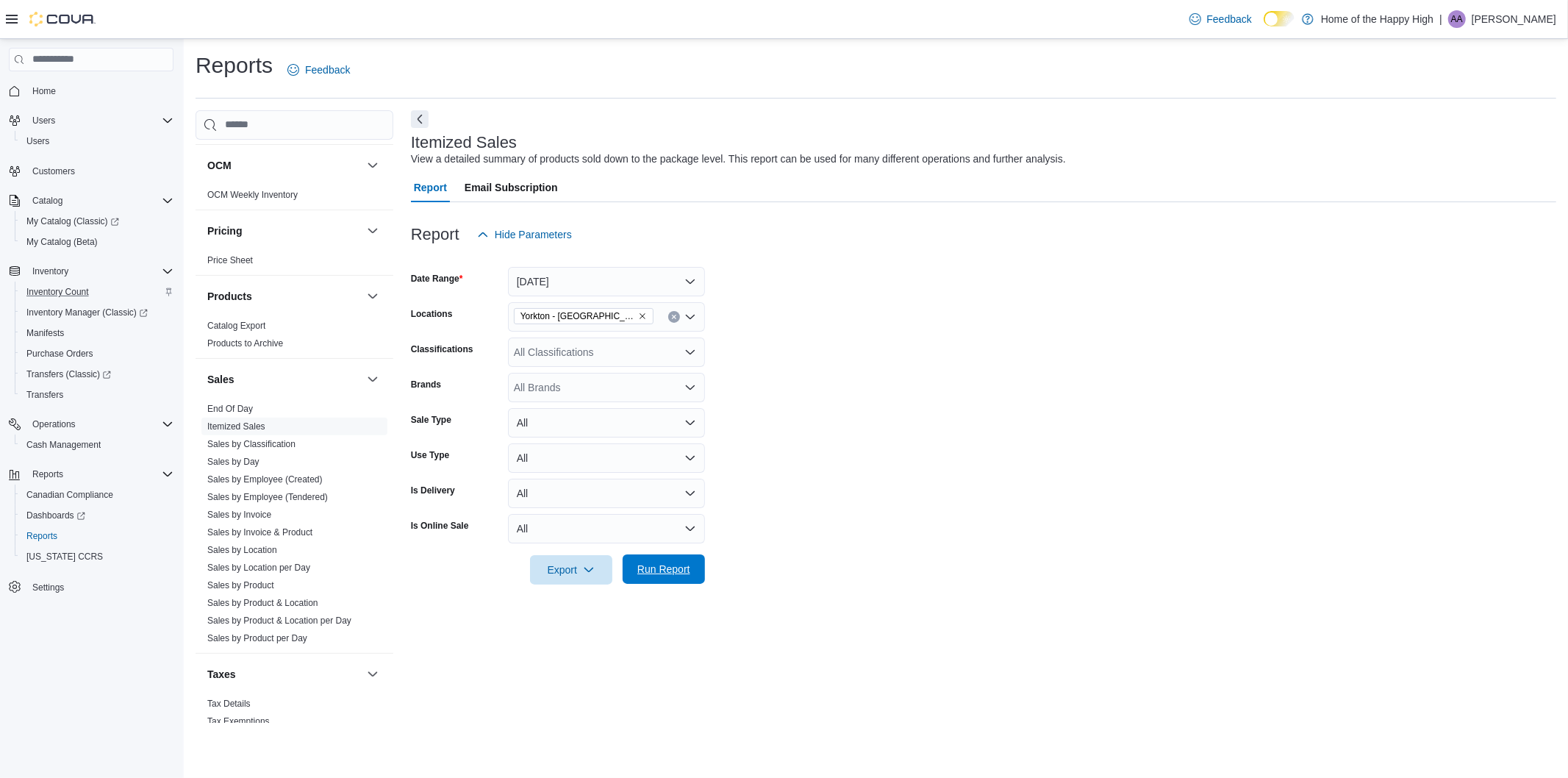
click at [654, 571] on span "Run Report" at bounding box center [664, 569] width 53 height 15
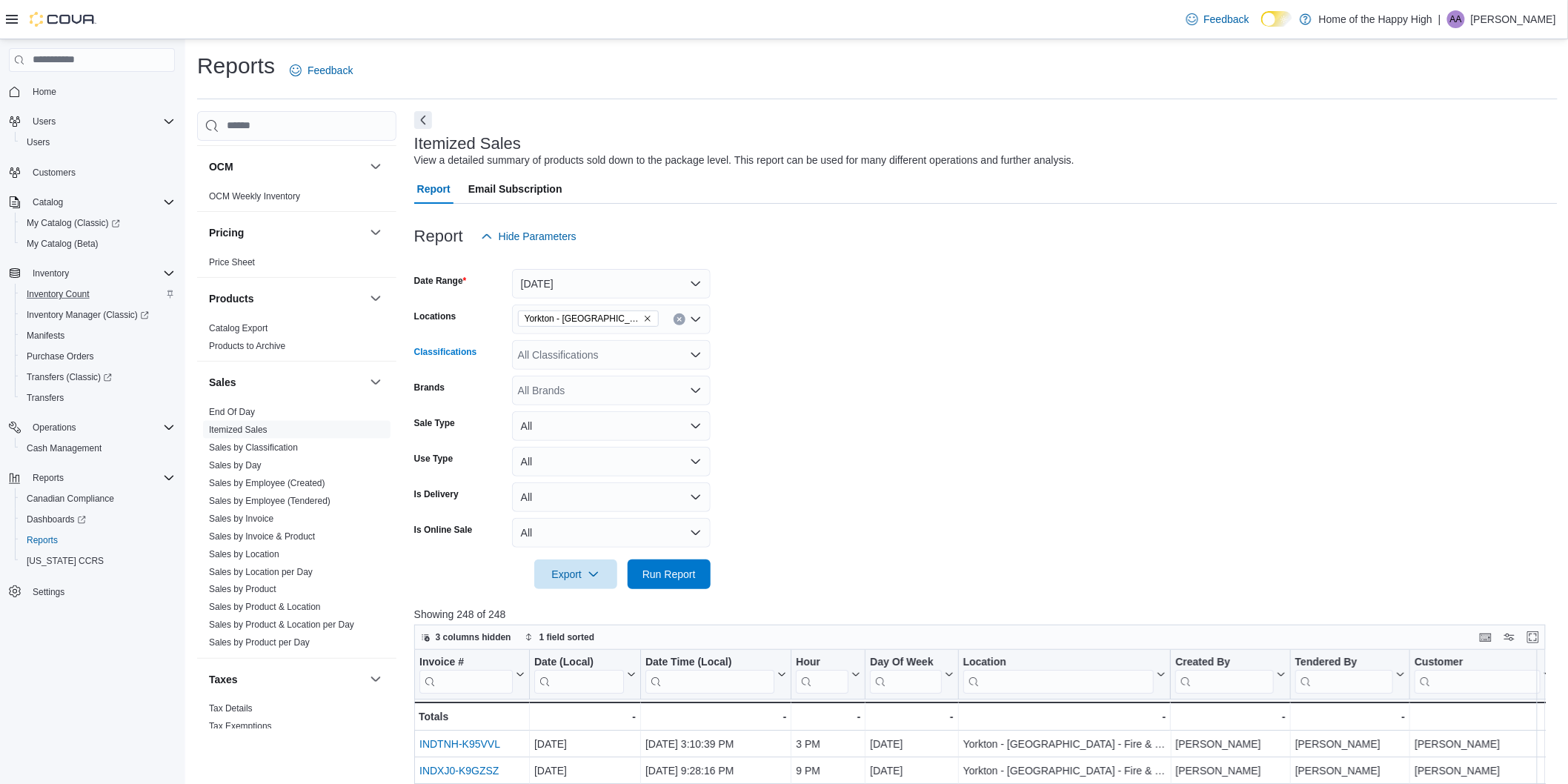
click at [549, 356] on div "All Classifications" at bounding box center [611, 354] width 199 height 29
click at [574, 469] on span "Pre-Ground Blend" at bounding box center [600, 466] width 83 height 15
click at [915, 423] on form "Date Range [DATE] Locations [GEOGRAPHIC_DATA] - [GEOGRAPHIC_DATA] - Fire & Flow…" at bounding box center [986, 419] width 1144 height 338
click at [633, 390] on div "All Brands" at bounding box center [611, 390] width 199 height 29
type input "*****"
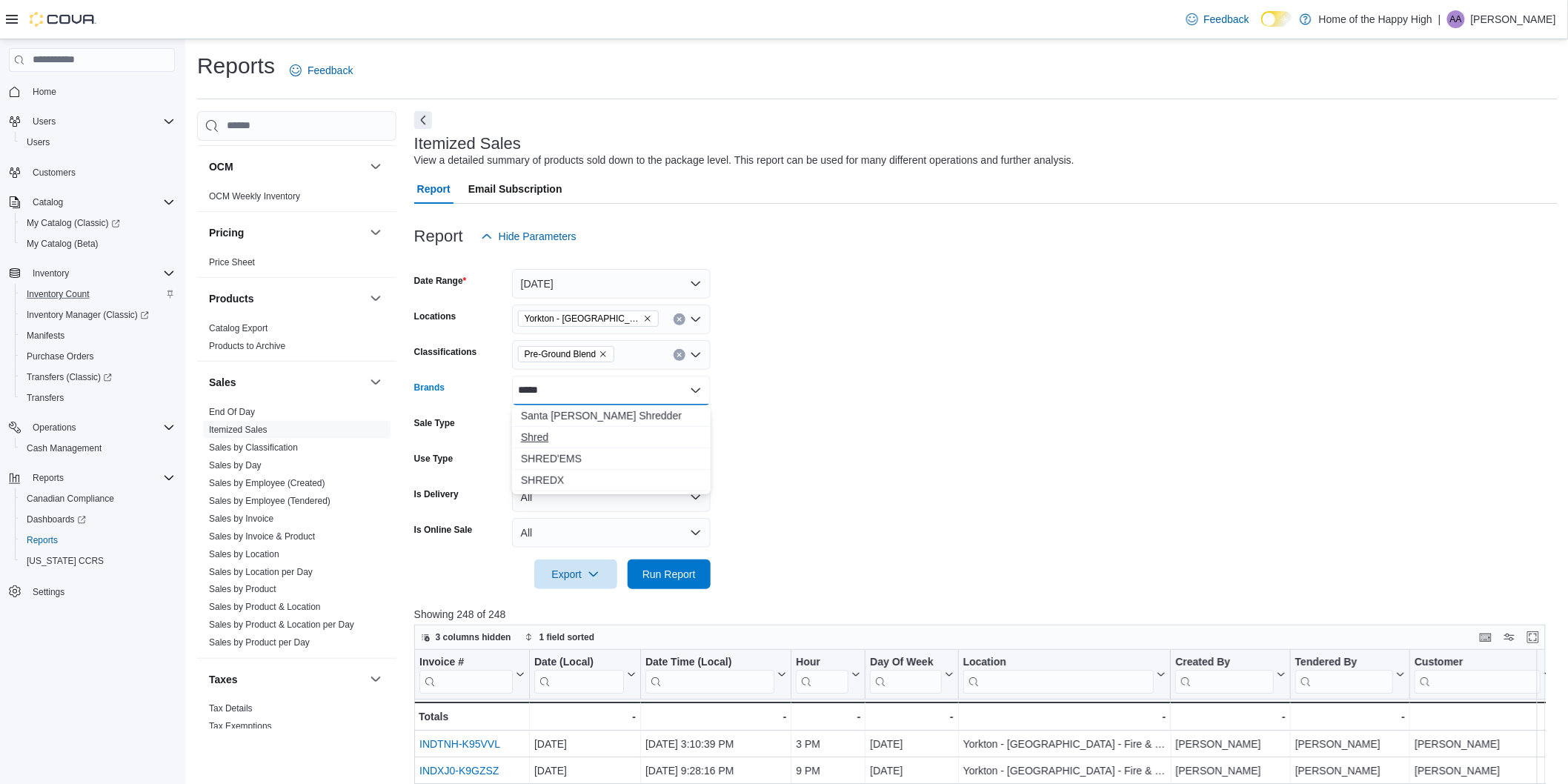
drag, startPoint x: 581, startPoint y: 439, endPoint x: 573, endPoint y: 445, distance: 10.0
click at [573, 445] on button "Shred" at bounding box center [611, 437] width 199 height 21
click at [816, 445] on form "Date Range [DATE] Locations [GEOGRAPHIC_DATA] - [GEOGRAPHIC_DATA] - Fire & Flow…" at bounding box center [986, 419] width 1144 height 338
click at [674, 572] on span "Run Report" at bounding box center [669, 573] width 53 height 15
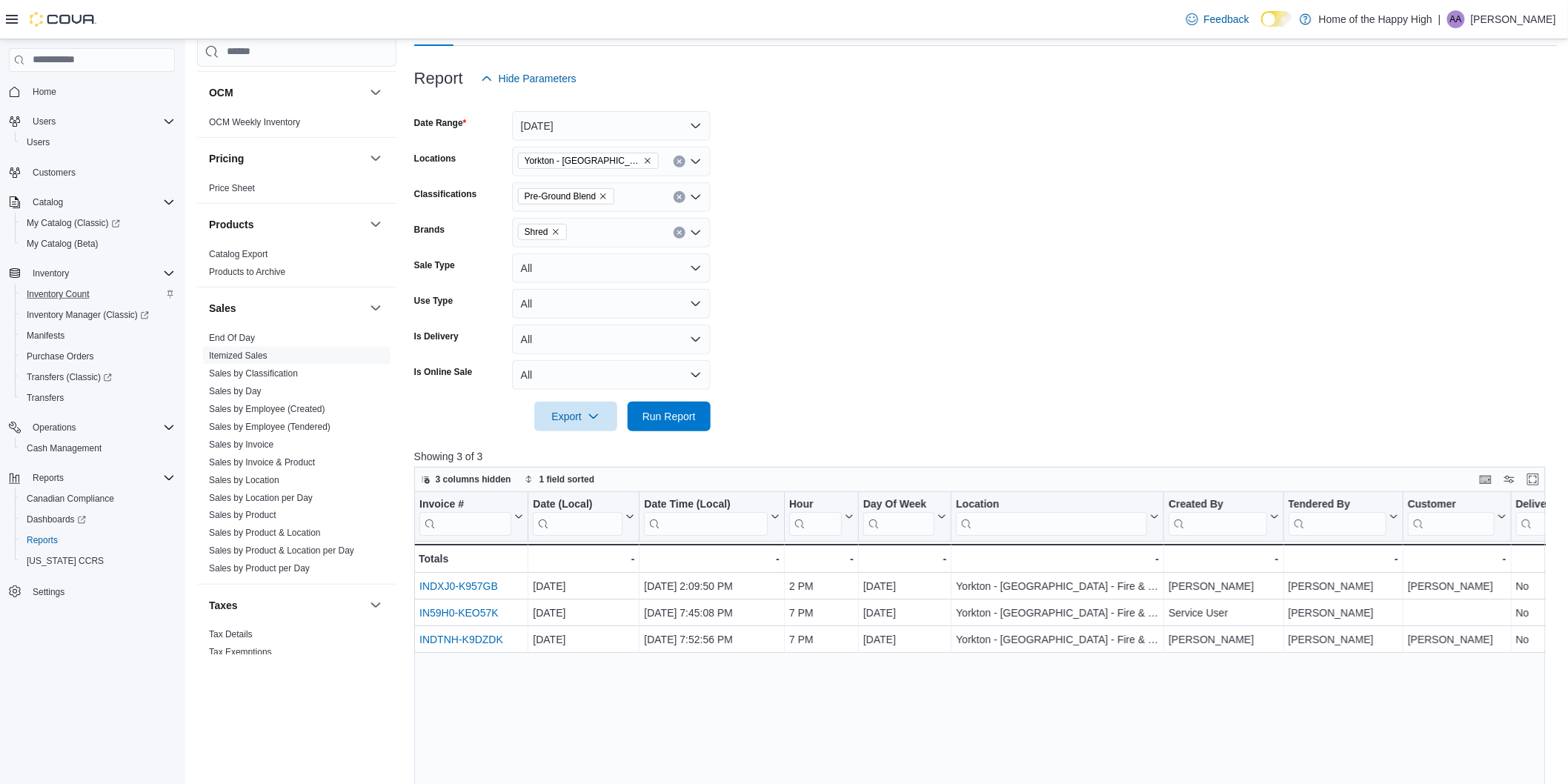
scroll to position [165, 0]
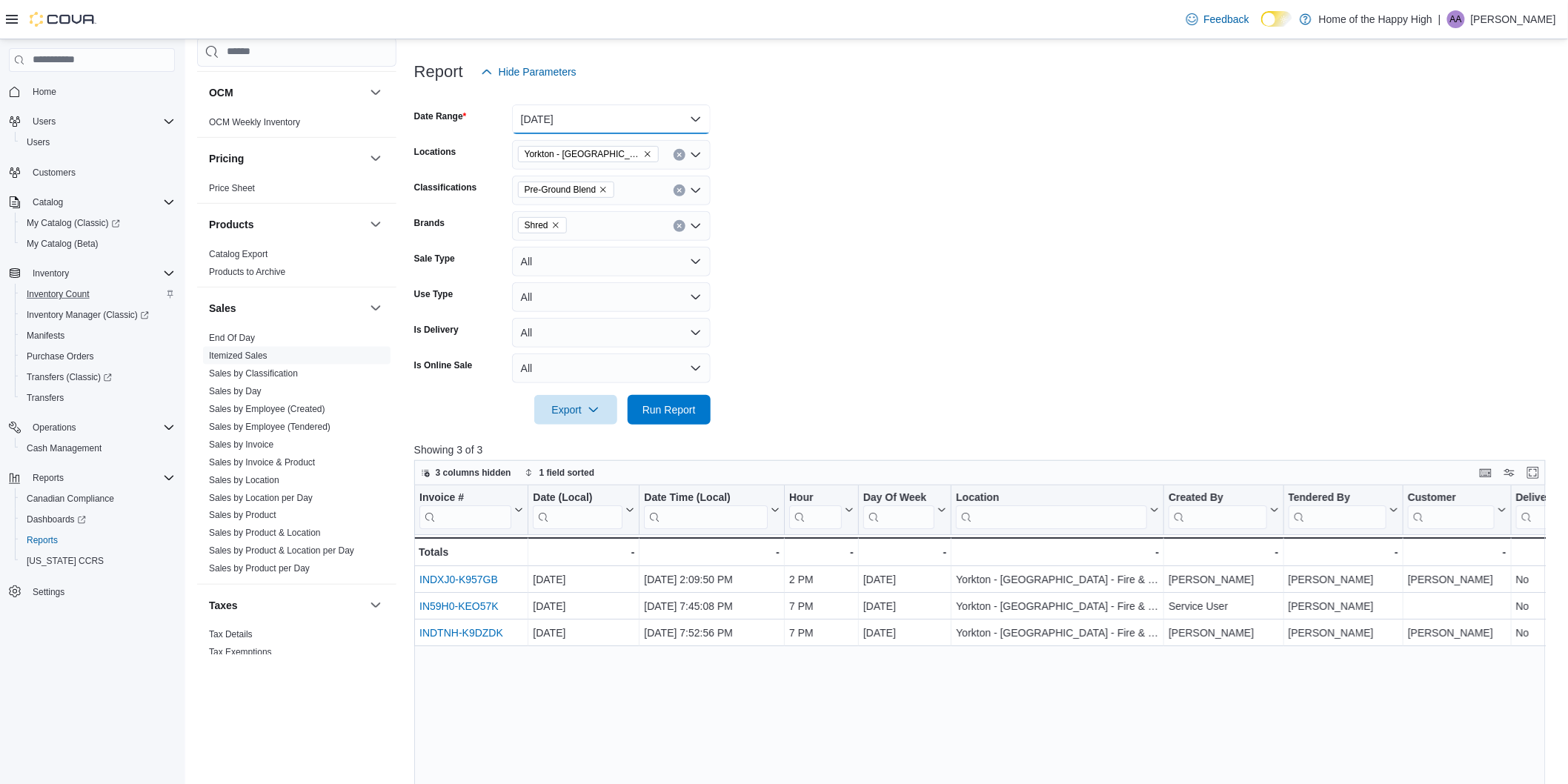
click at [610, 122] on button "[DATE]" at bounding box center [611, 119] width 199 height 29
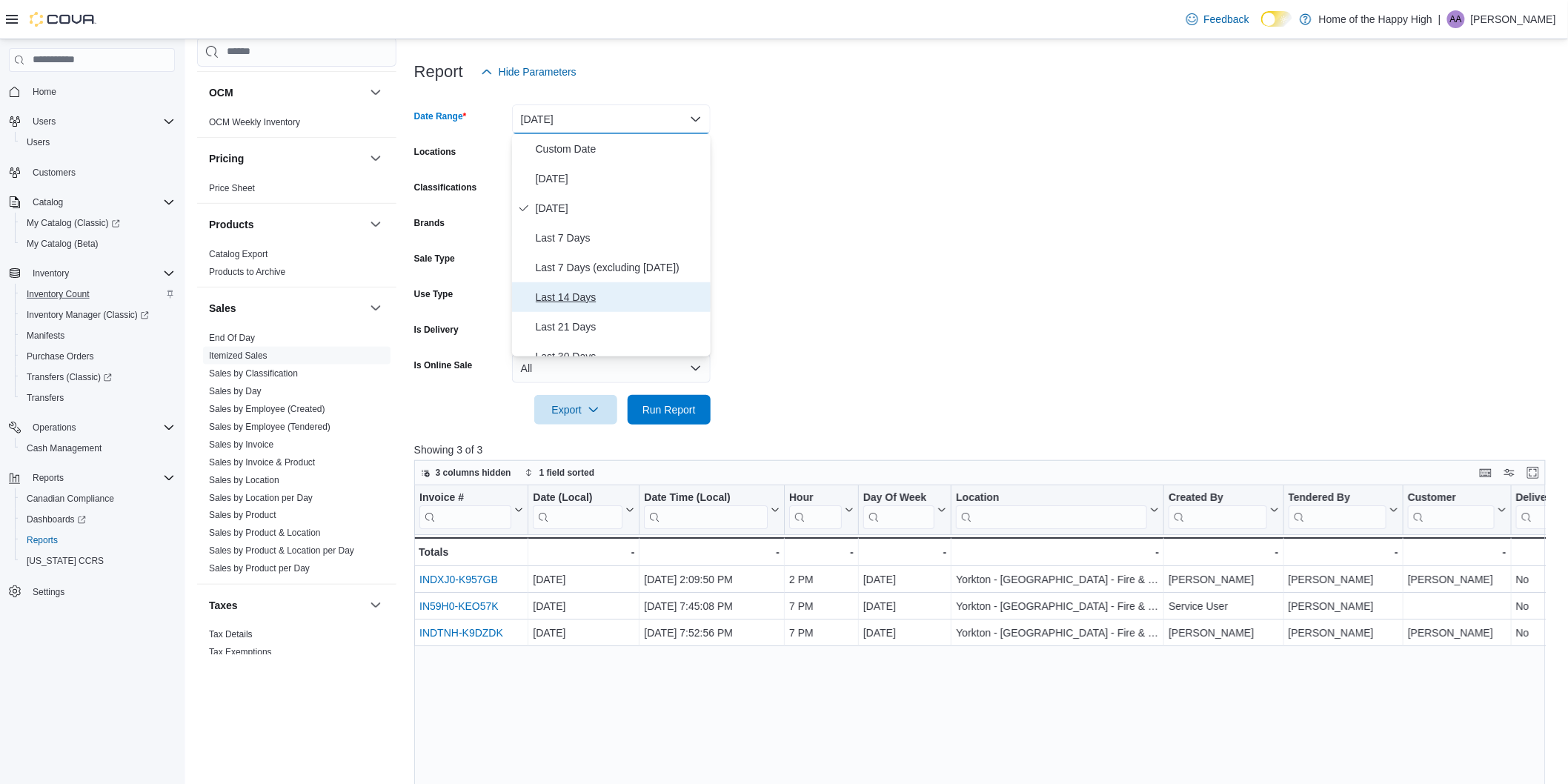
click at [601, 299] on span "Last 14 Days" at bounding box center [620, 297] width 169 height 17
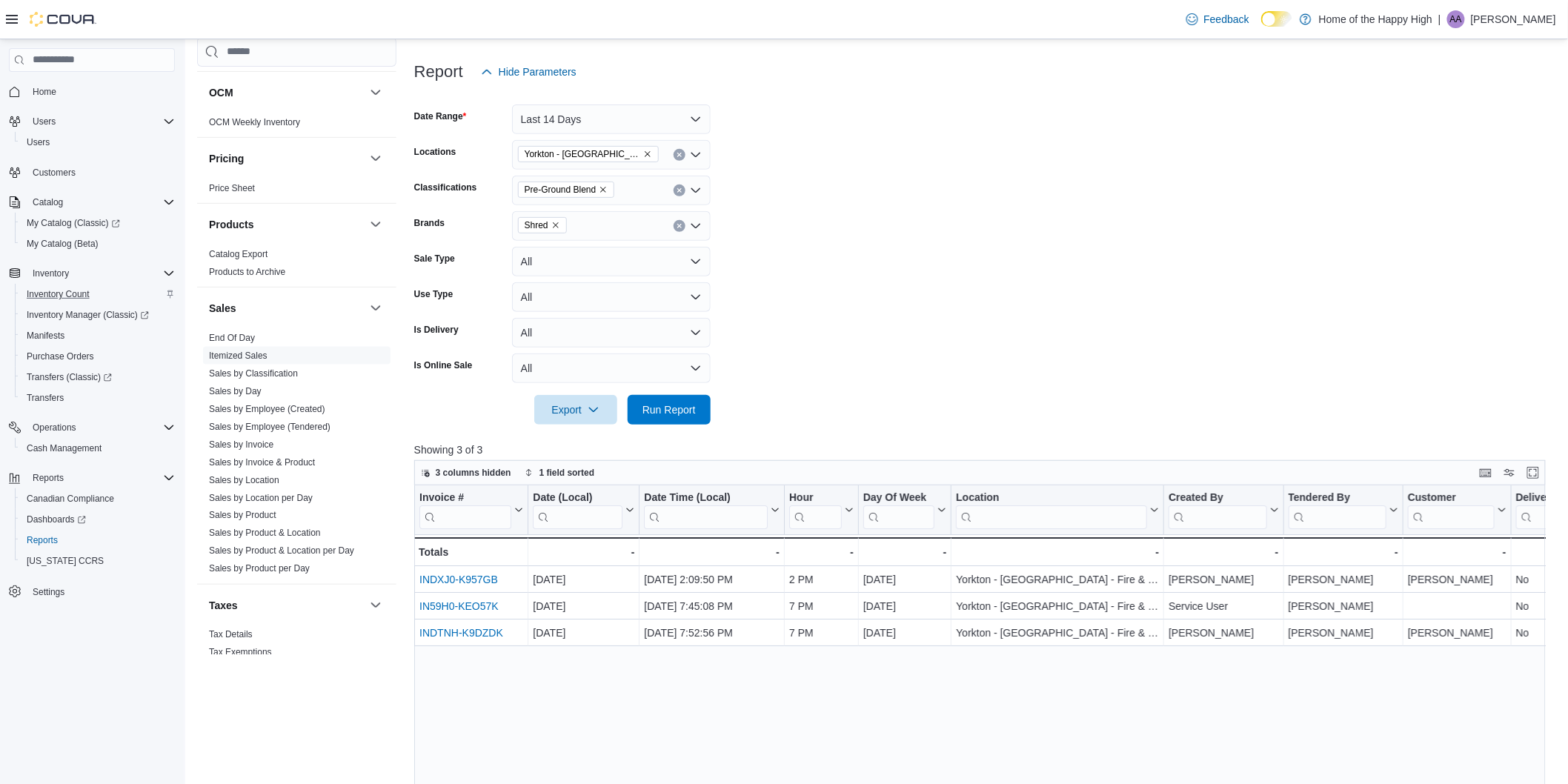
click at [915, 331] on form "Date Range Last 14 Days Locations [GEOGRAPHIC_DATA] - [GEOGRAPHIC_DATA] - Fire …" at bounding box center [986, 256] width 1144 height 338
drag, startPoint x: 700, startPoint y: 401, endPoint x: 816, endPoint y: 400, distance: 116.0
click at [696, 402] on span "Run Report" at bounding box center [669, 409] width 65 height 29
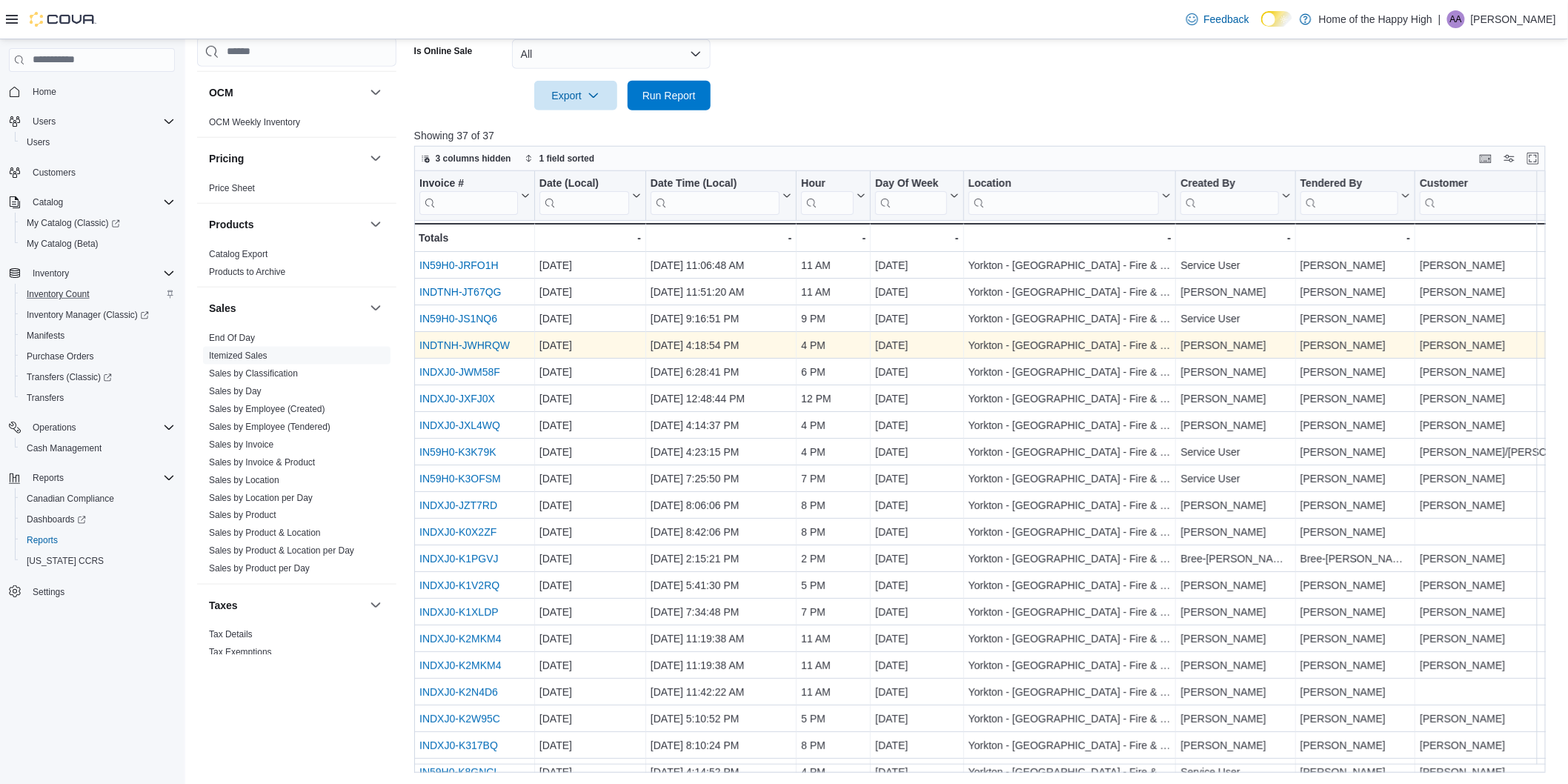
click at [487, 346] on link "INDTNH-JWHRQW" at bounding box center [465, 344] width 91 height 12
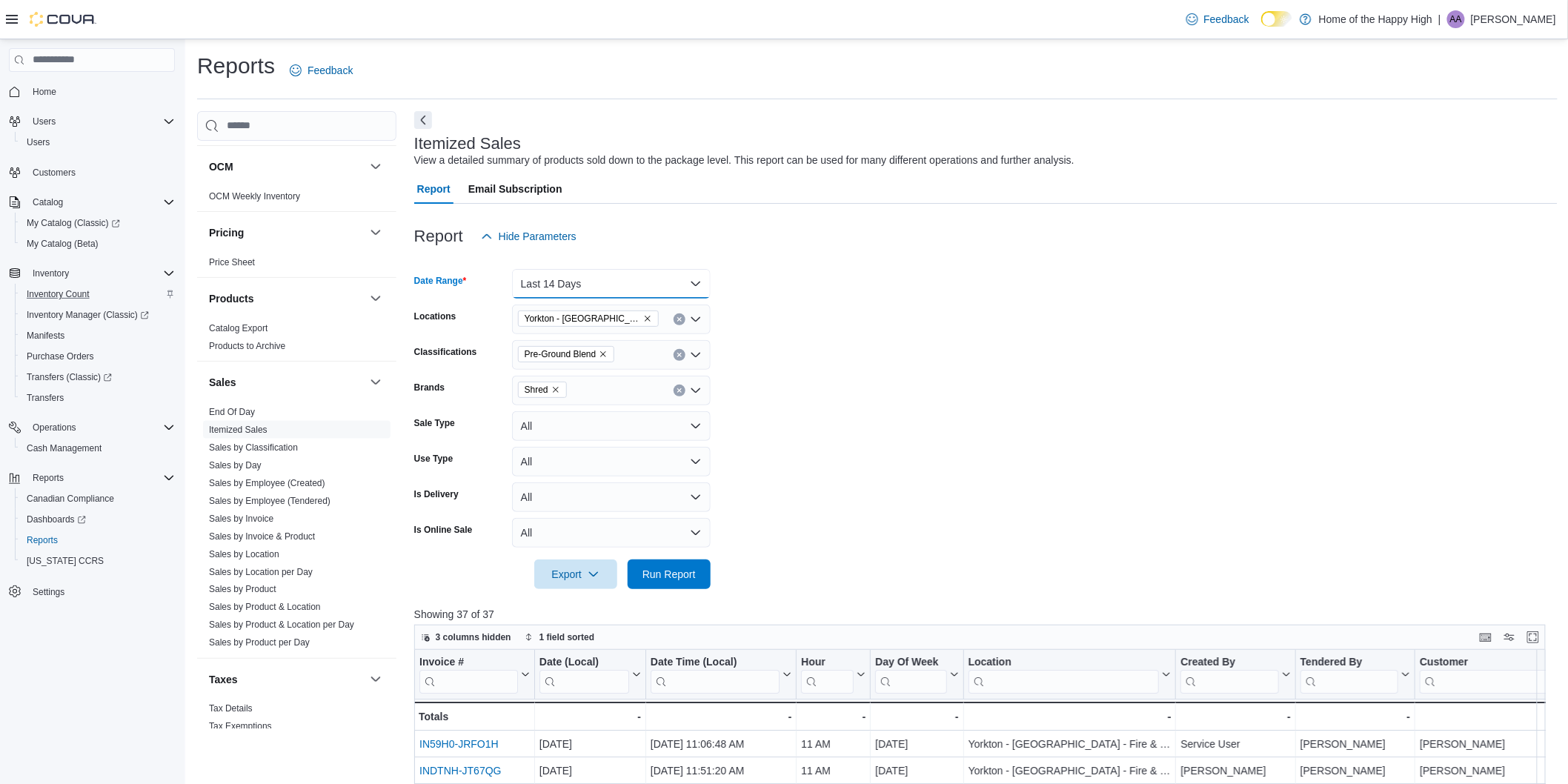
click at [610, 284] on button "Last 14 Days" at bounding box center [611, 284] width 199 height 29
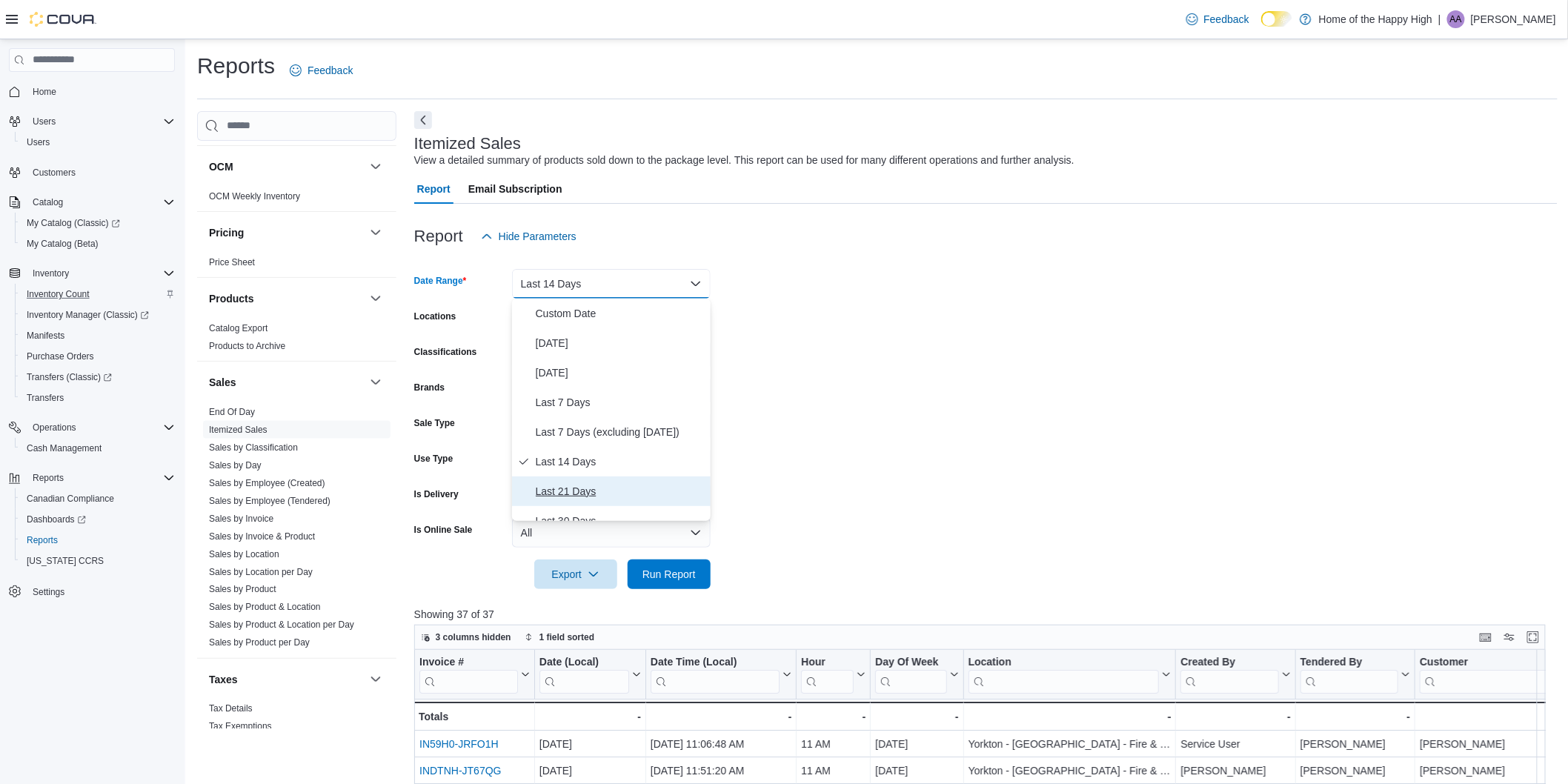
click at [595, 489] on span "Last 21 Days" at bounding box center [620, 490] width 169 height 17
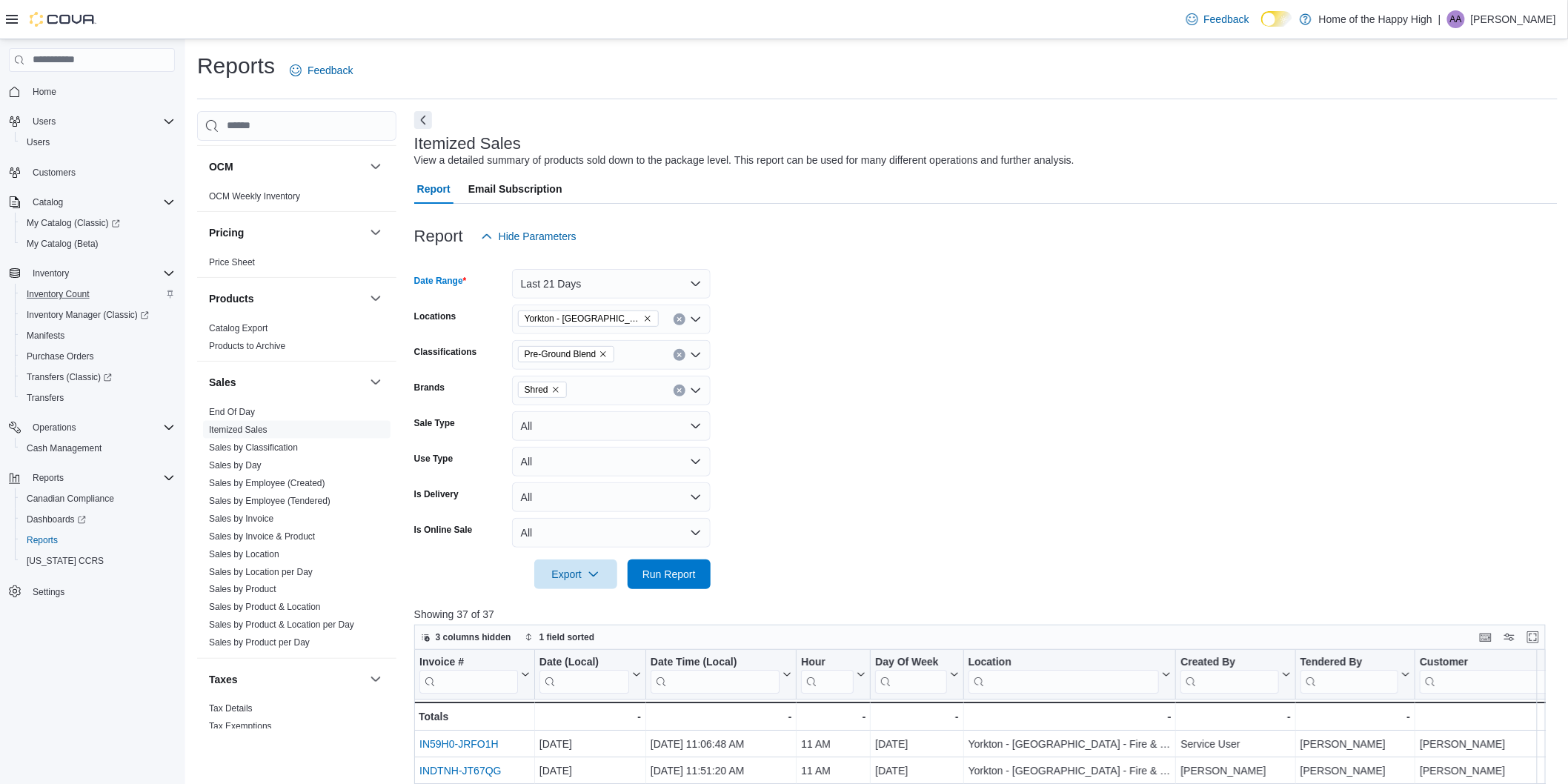
click at [807, 393] on form "Date Range Last 21 Days Locations [GEOGRAPHIC_DATA] - [GEOGRAPHIC_DATA] - Fire …" at bounding box center [986, 419] width 1144 height 338
click at [663, 563] on span "Run Report" at bounding box center [669, 574] width 65 height 29
click at [605, 277] on button "Last 21 Days" at bounding box center [611, 284] width 199 height 29
click at [609, 438] on span "Last 30 Days" at bounding box center [620, 438] width 169 height 17
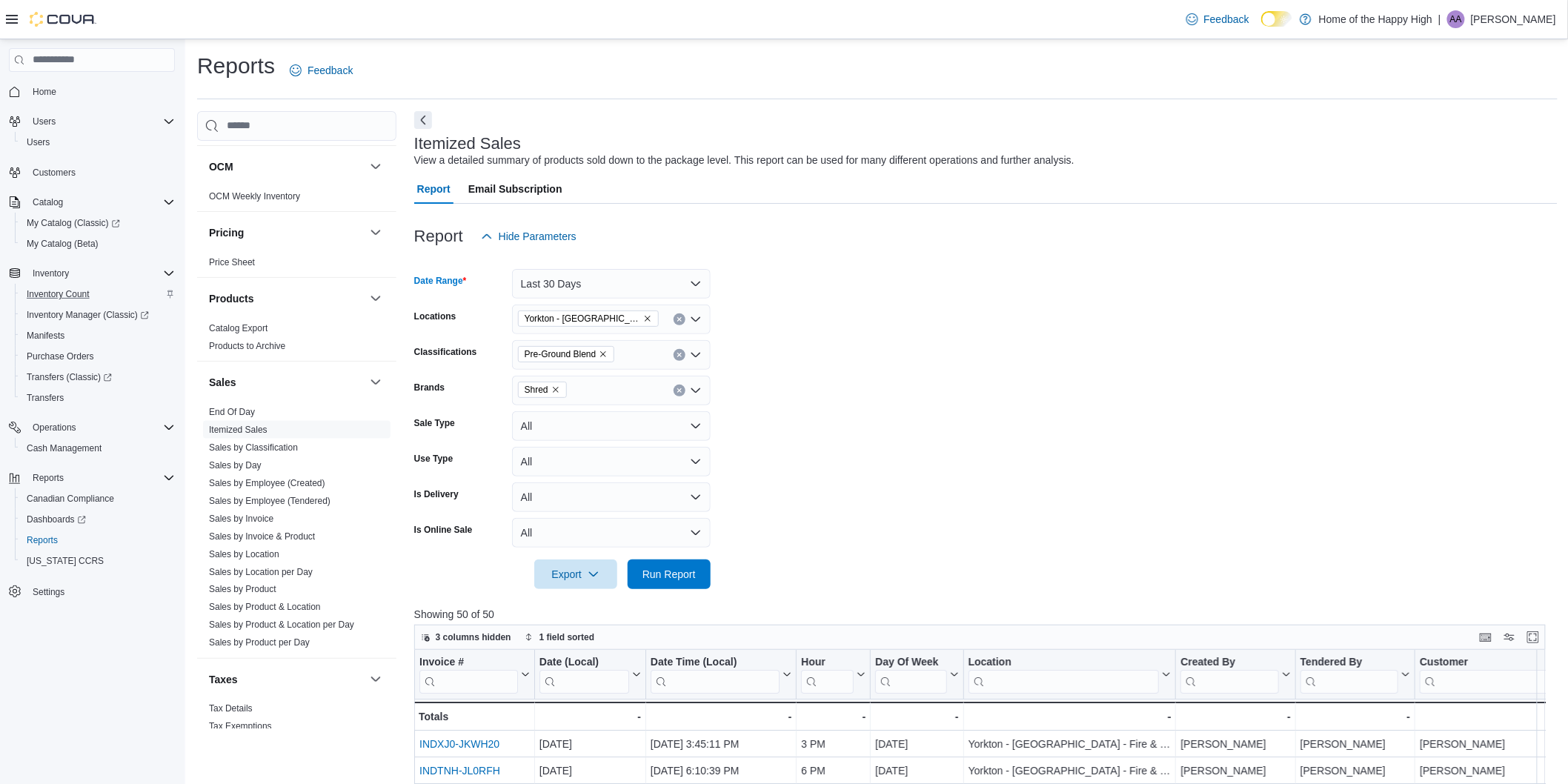
click at [556, 387] on icon "Remove Shred from selection in this group" at bounding box center [556, 390] width 9 height 9
type input "****"
click at [534, 436] on span "Shred" at bounding box center [611, 437] width 181 height 15
click at [1002, 415] on form "Date Range Last 30 Days Locations [GEOGRAPHIC_DATA] - [GEOGRAPHIC_DATA] - Fire …" at bounding box center [986, 419] width 1144 height 338
click at [621, 424] on button "All" at bounding box center [611, 426] width 199 height 29
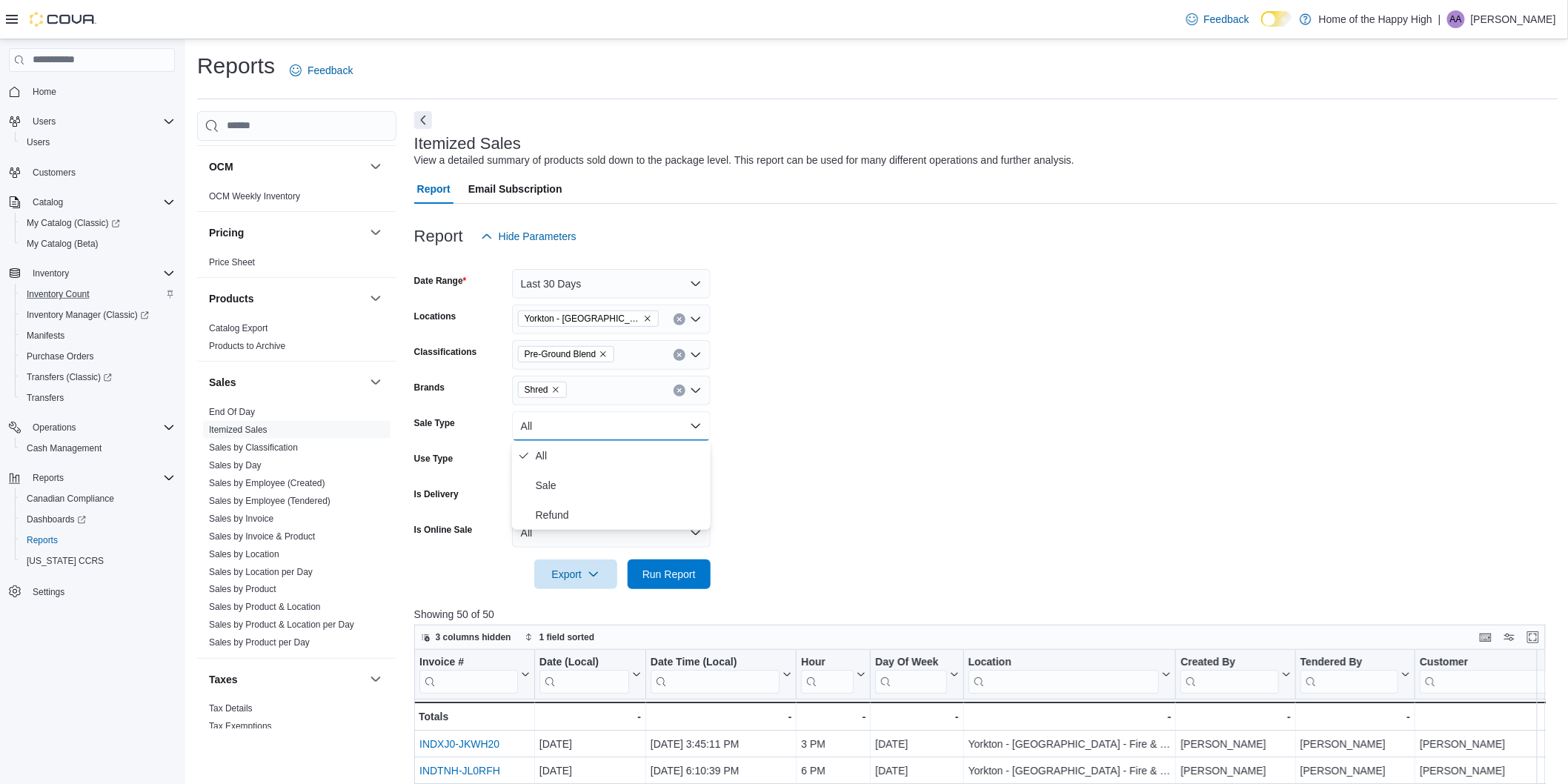
click at [823, 419] on form "Date Range Last 30 Days Locations [GEOGRAPHIC_DATA] - [GEOGRAPHIC_DATA] - Fire …" at bounding box center [986, 419] width 1144 height 338
click at [638, 458] on button "All" at bounding box center [611, 462] width 199 height 29
click at [645, 490] on button "All" at bounding box center [611, 496] width 199 height 29
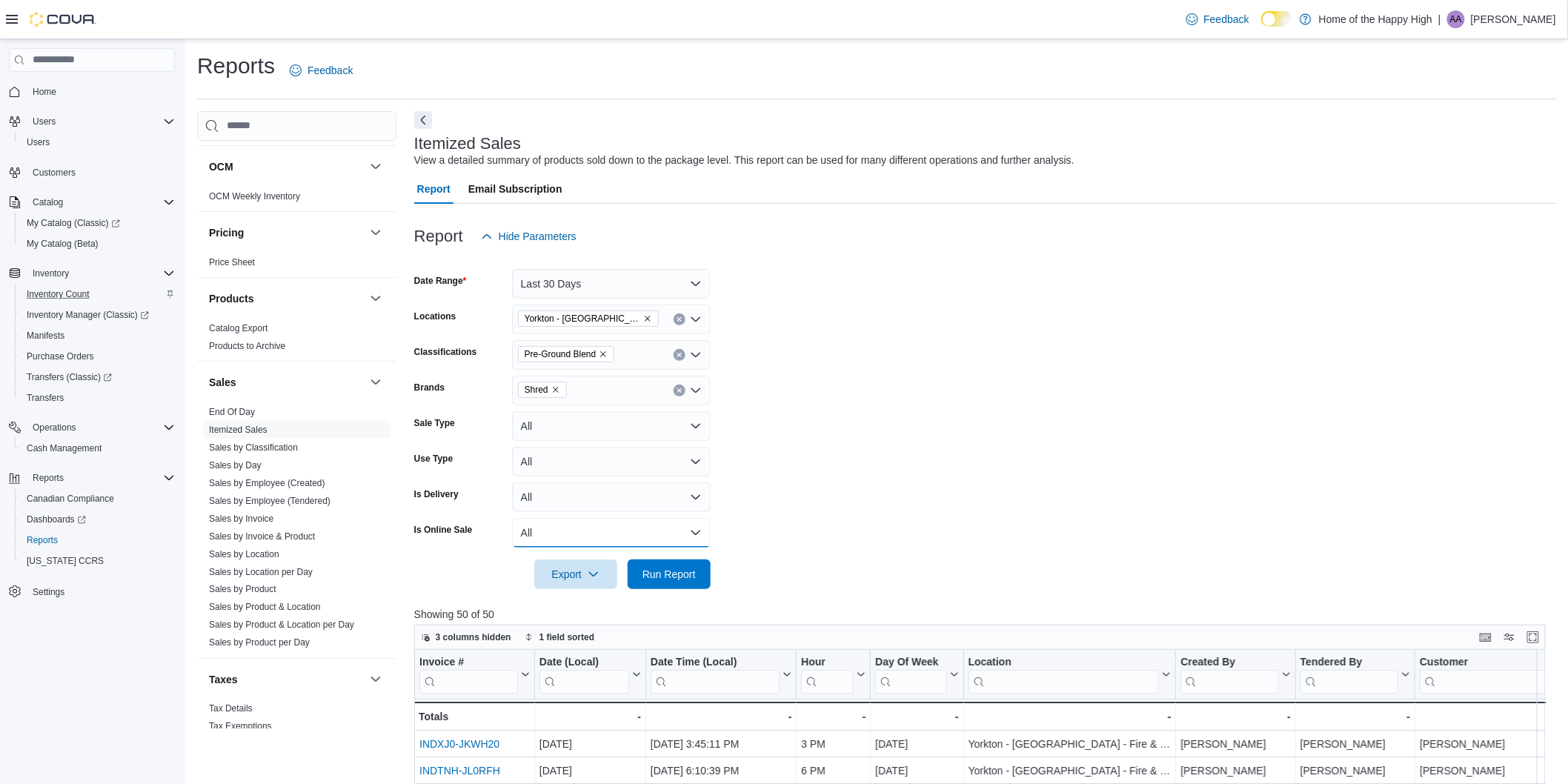
click at [633, 519] on button "All" at bounding box center [611, 532] width 199 height 29
drag, startPoint x: 692, startPoint y: 567, endPoint x: 729, endPoint y: 567, distance: 37.0
click at [687, 567] on span "Run Report" at bounding box center [669, 574] width 53 height 15
click at [625, 291] on button "Last 30 Days" at bounding box center [611, 284] width 199 height 29
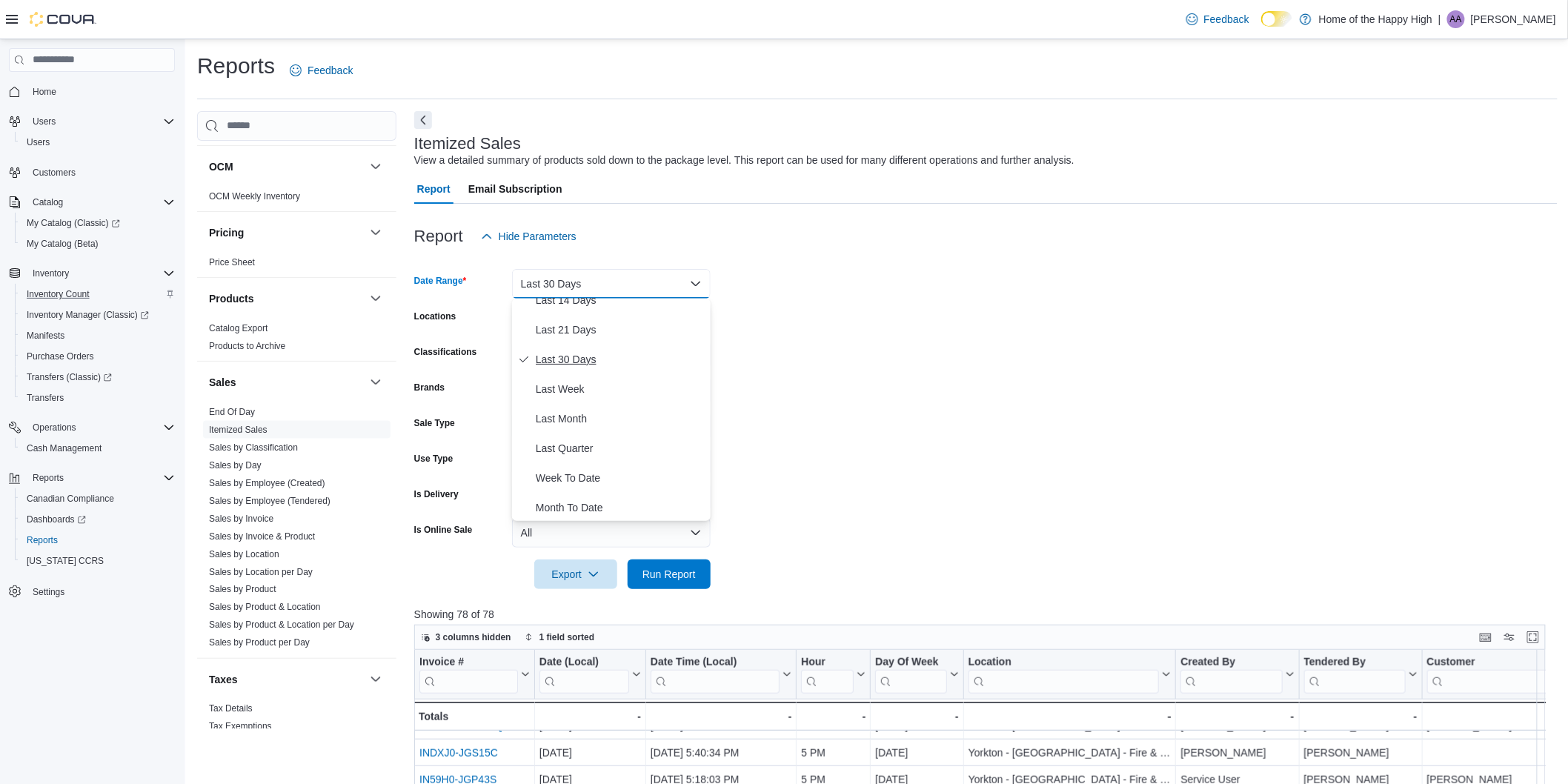
scroll to position [180, 0]
click at [620, 403] on span "Last Month" at bounding box center [620, 400] width 169 height 17
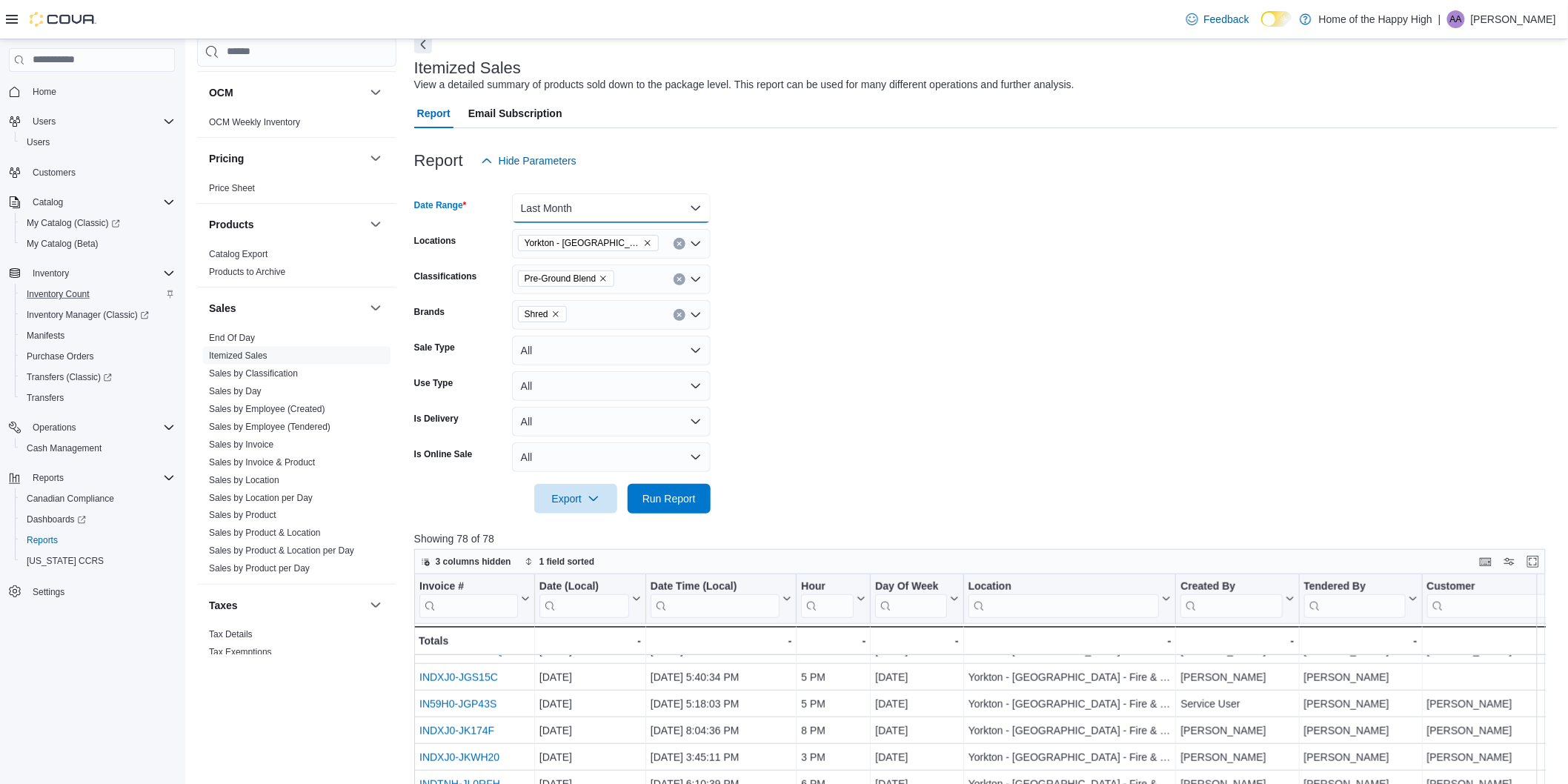
scroll to position [246, 0]
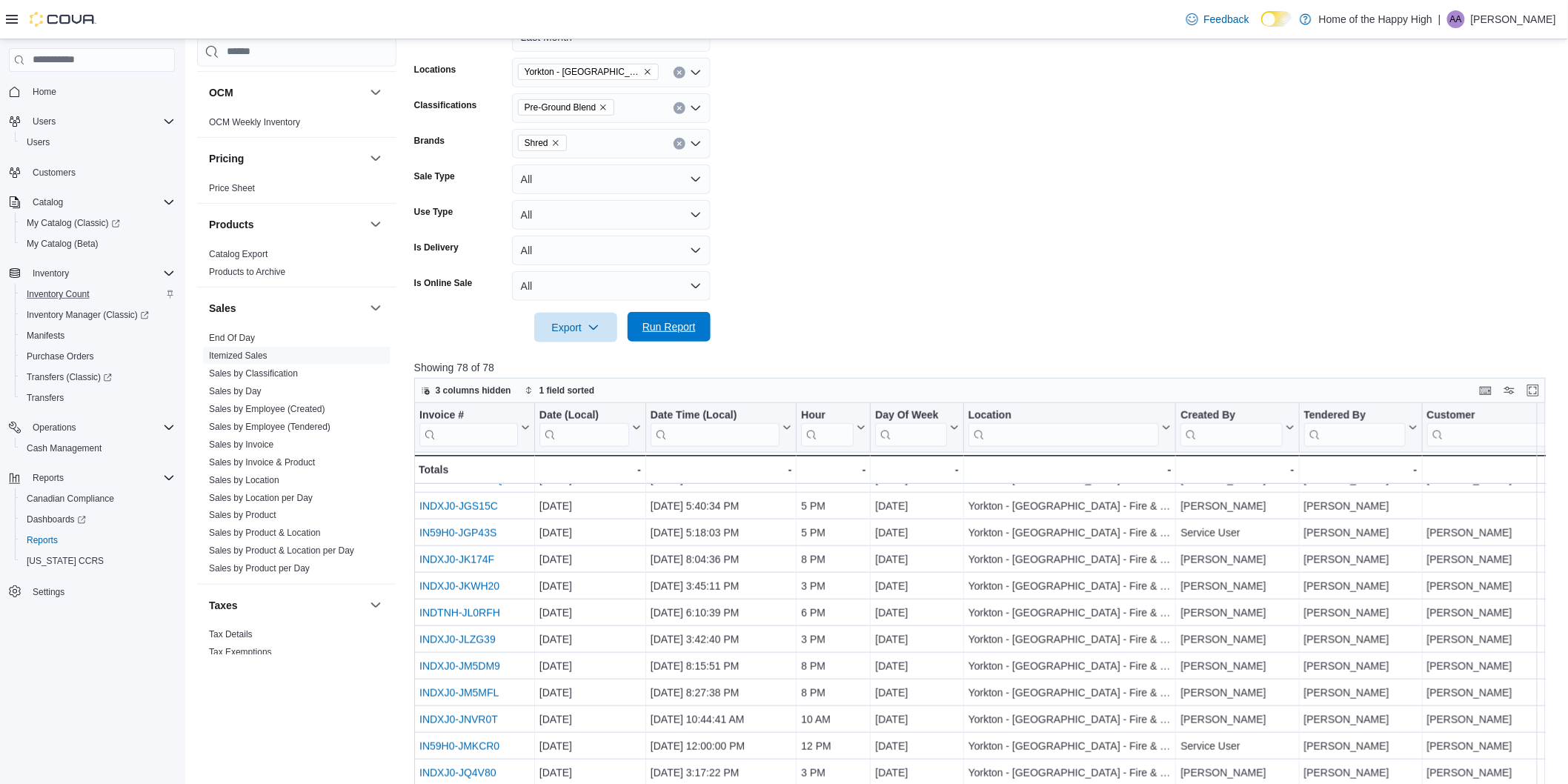
click at [662, 319] on span "Run Report" at bounding box center [669, 326] width 65 height 29
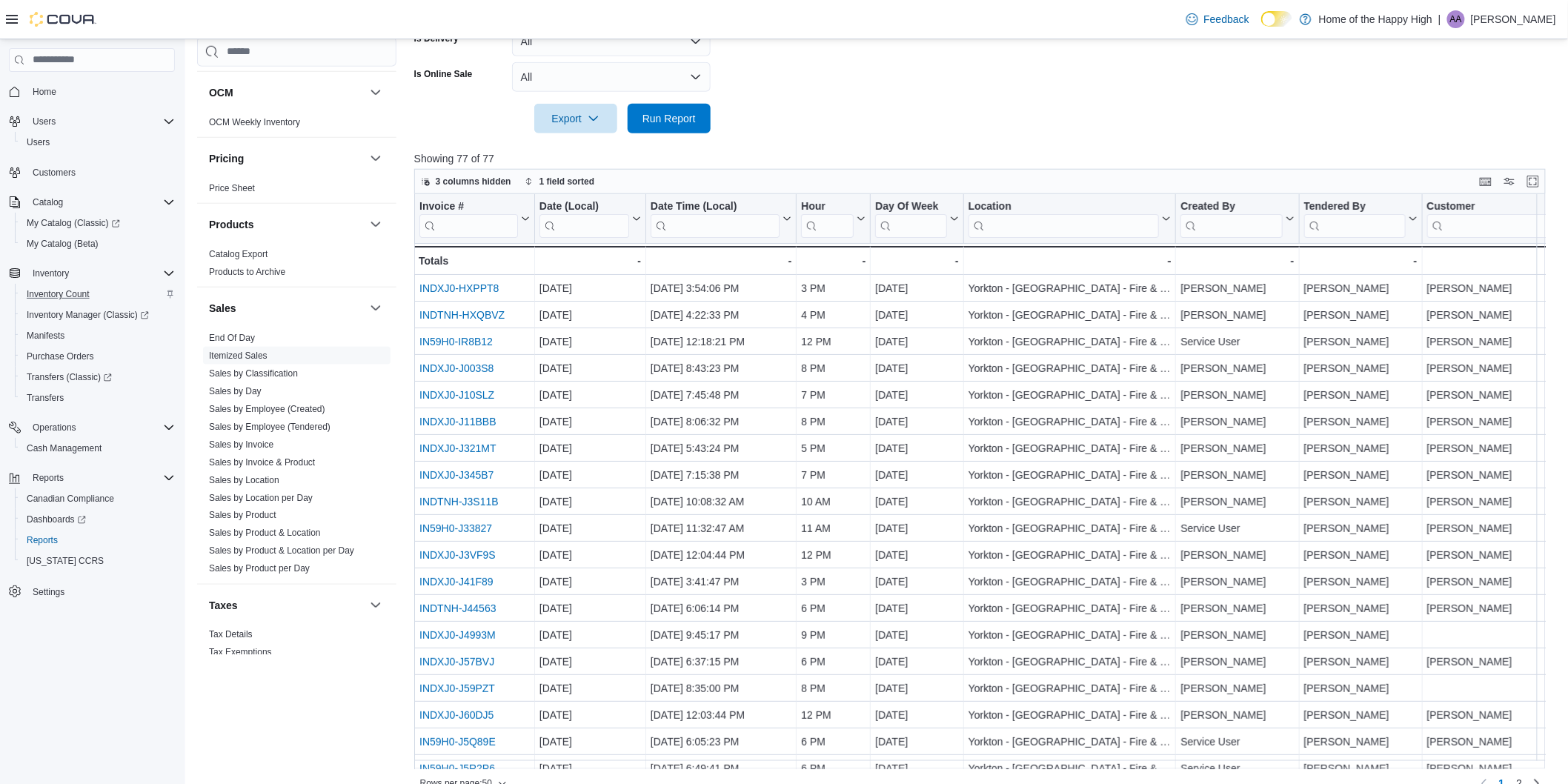
scroll to position [478, 0]
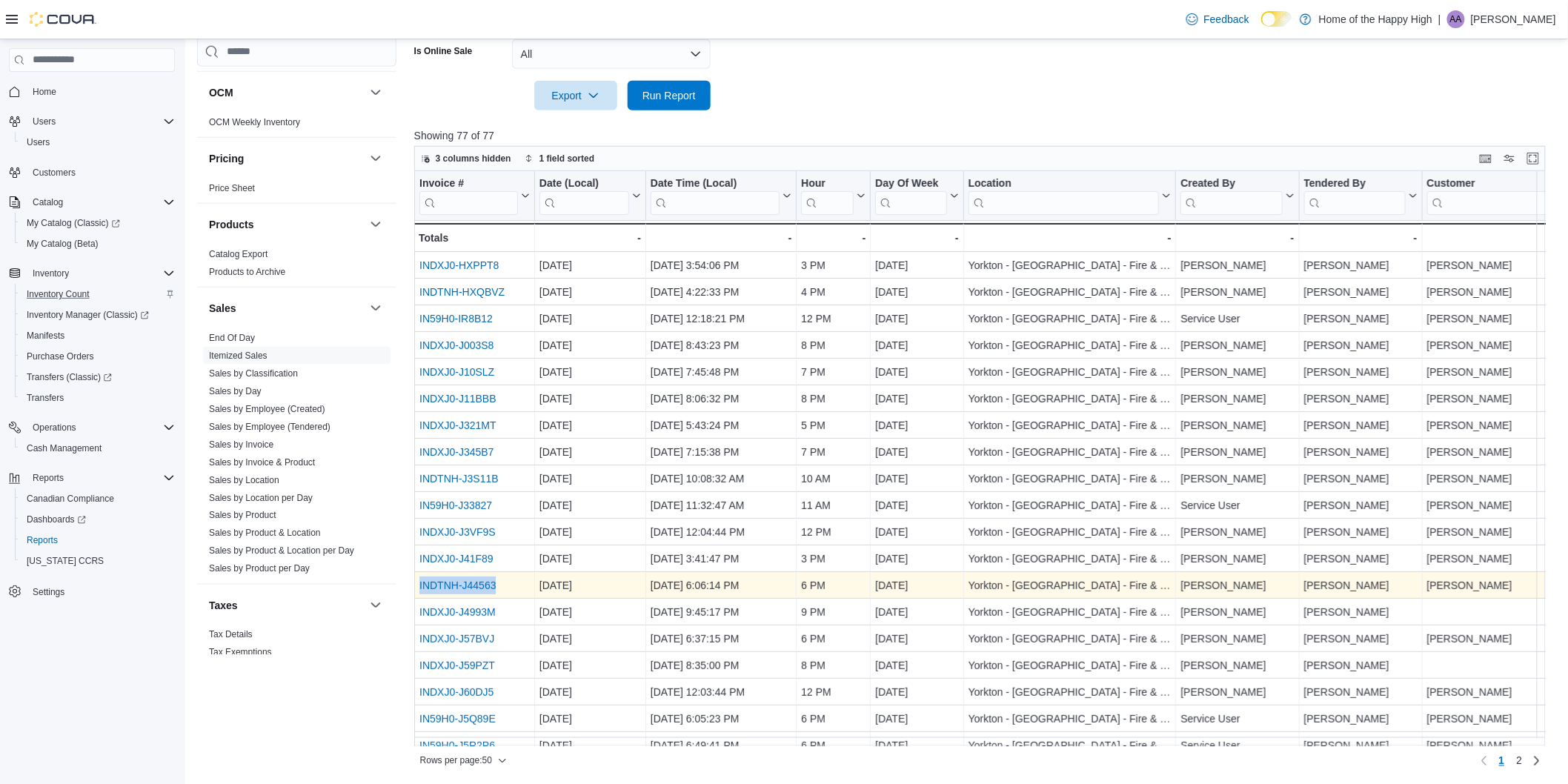
drag, startPoint x: 499, startPoint y: 579, endPoint x: 418, endPoint y: 580, distance: 81.0
click at [418, 580] on div "INDTNH-J44563 - Invoice # URL, column 1, row 13" at bounding box center [475, 584] width 121 height 27
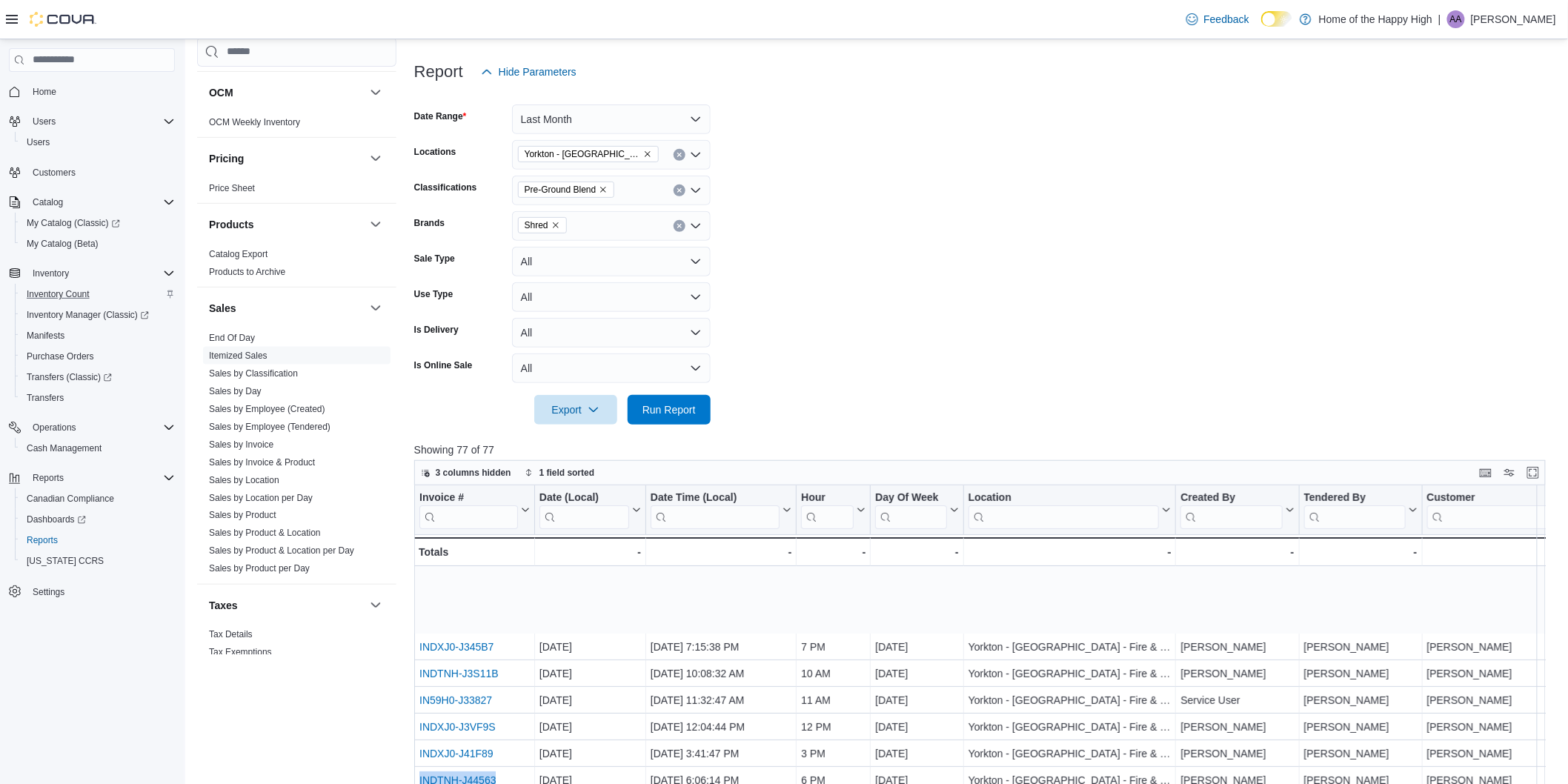
scroll to position [246, 0]
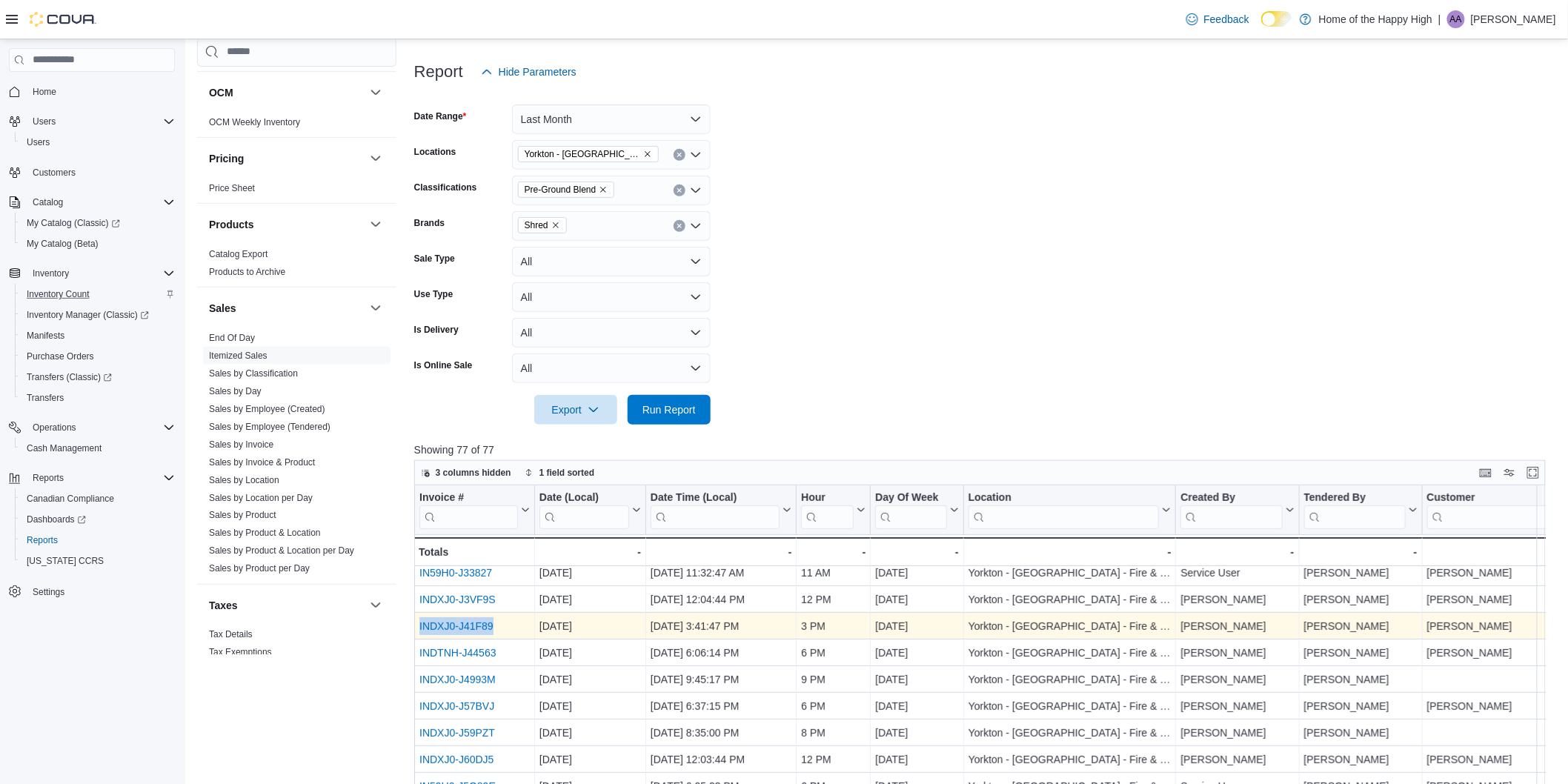
drag, startPoint x: 521, startPoint y: 617, endPoint x: 418, endPoint y: 626, distance: 103.4
click at [418, 626] on div "INDXJ0-J41F89 - Invoice # URL, column 1, row 12" at bounding box center [475, 626] width 121 height 27
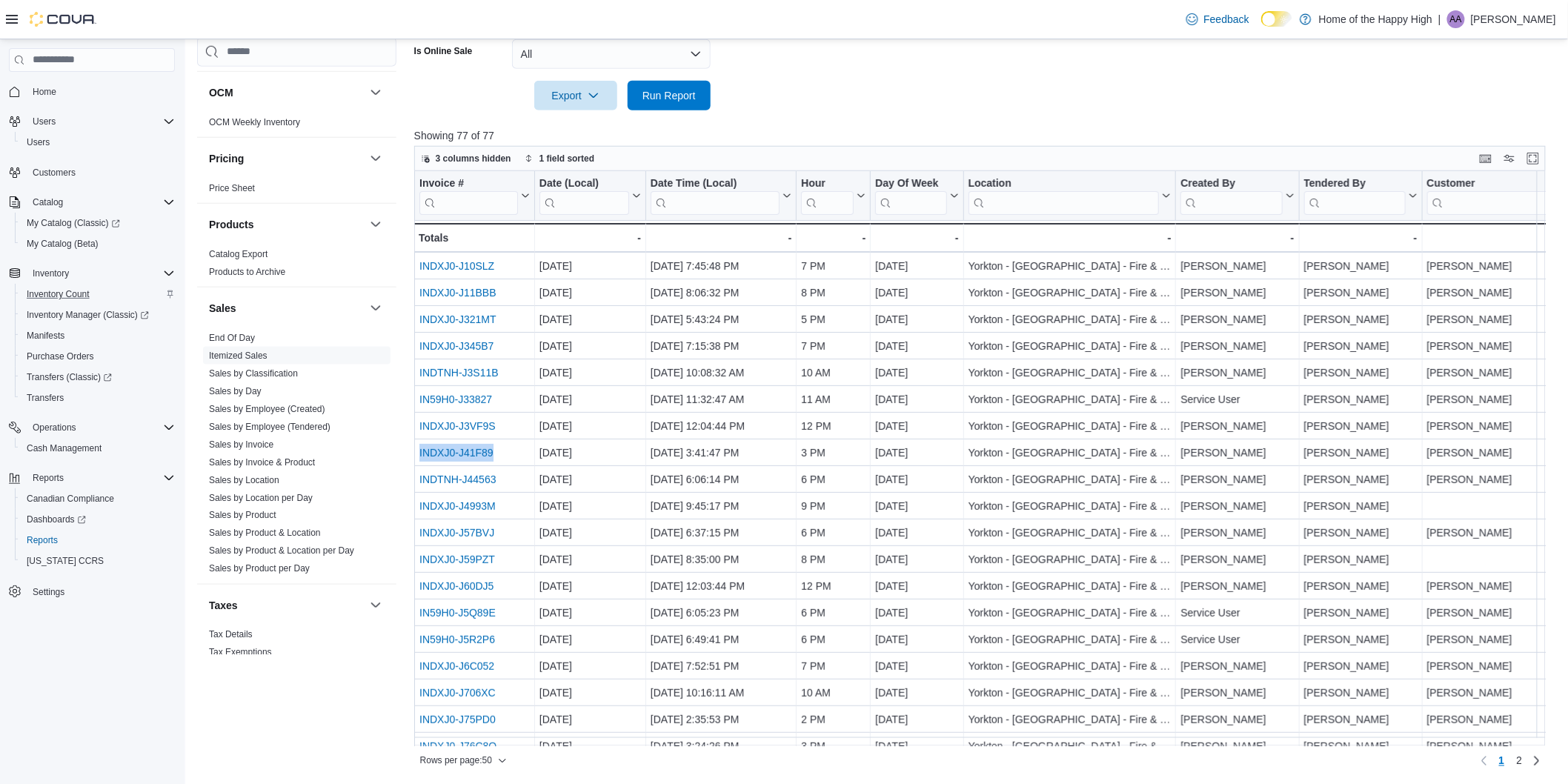
scroll to position [82, 0]
